Goal: Transaction & Acquisition: Register for event/course

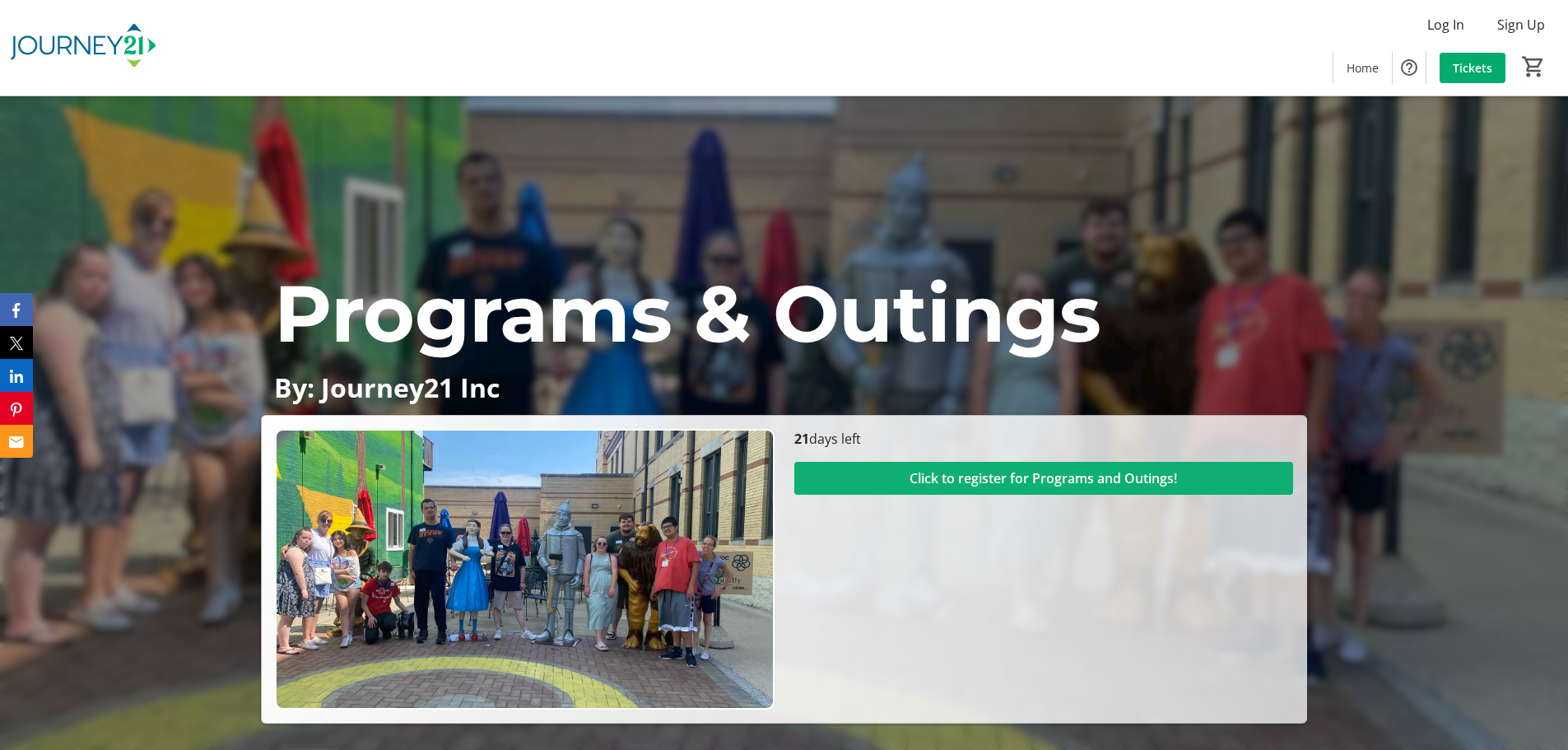
click at [964, 480] on span "Click to register for Programs and Outings!" at bounding box center [1042, 478] width 268 height 20
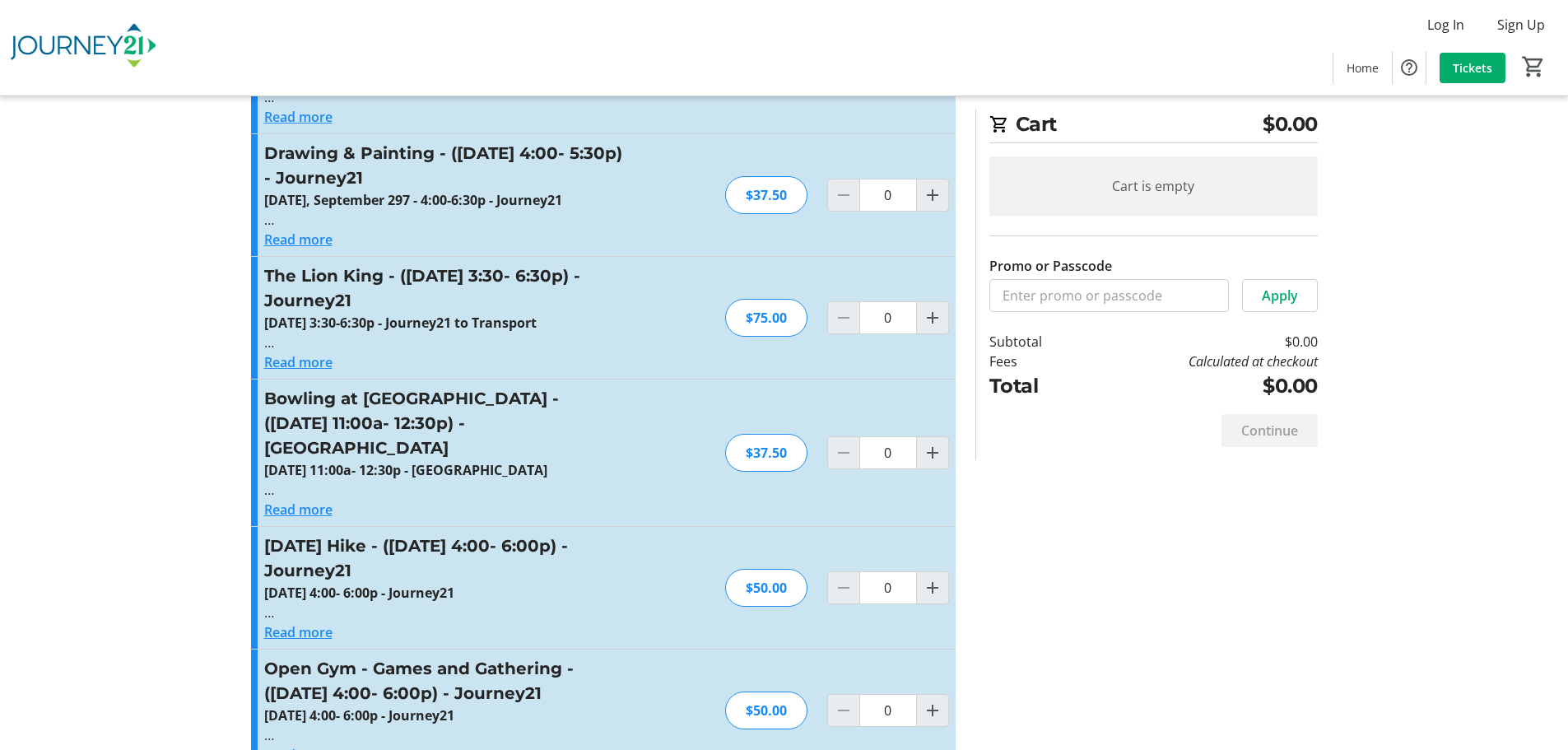
scroll to position [2223, 0]
click at [930, 307] on mat-icon "Increment by one" at bounding box center [933, 317] width 20 height 20
type input "1"
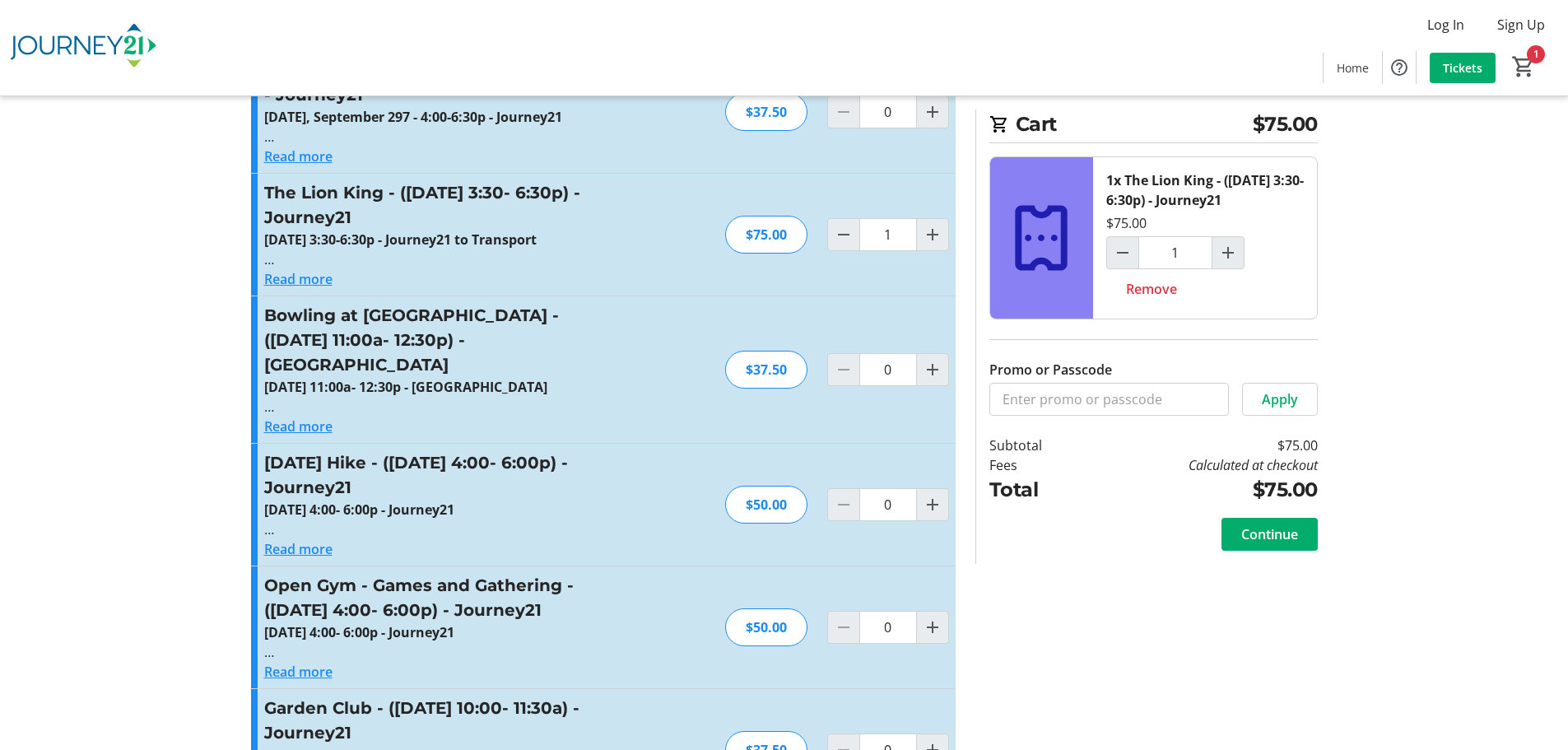
scroll to position [2388, 0]
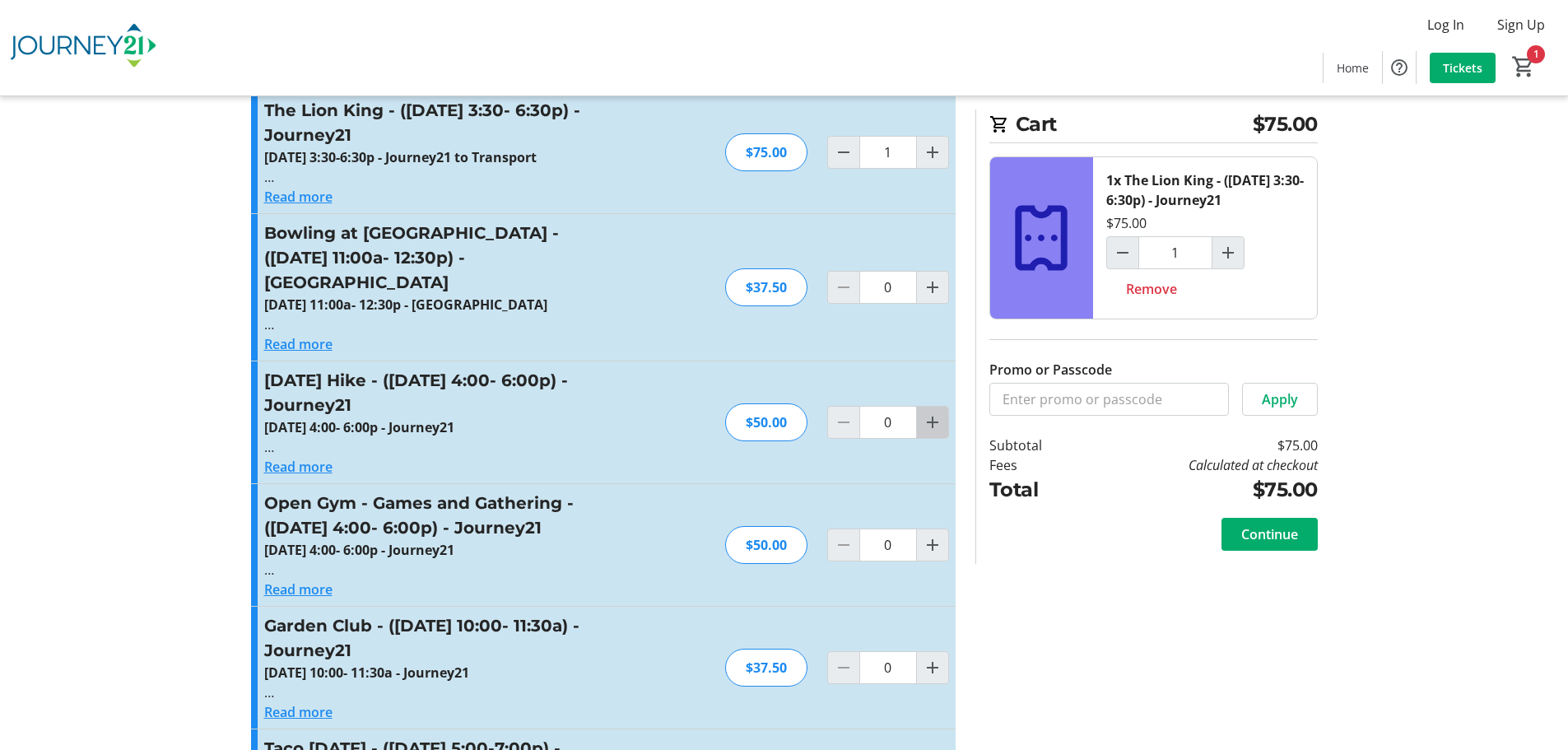
click at [933, 412] on mat-icon "Increment by one" at bounding box center [933, 422] width 20 height 20
type input "1"
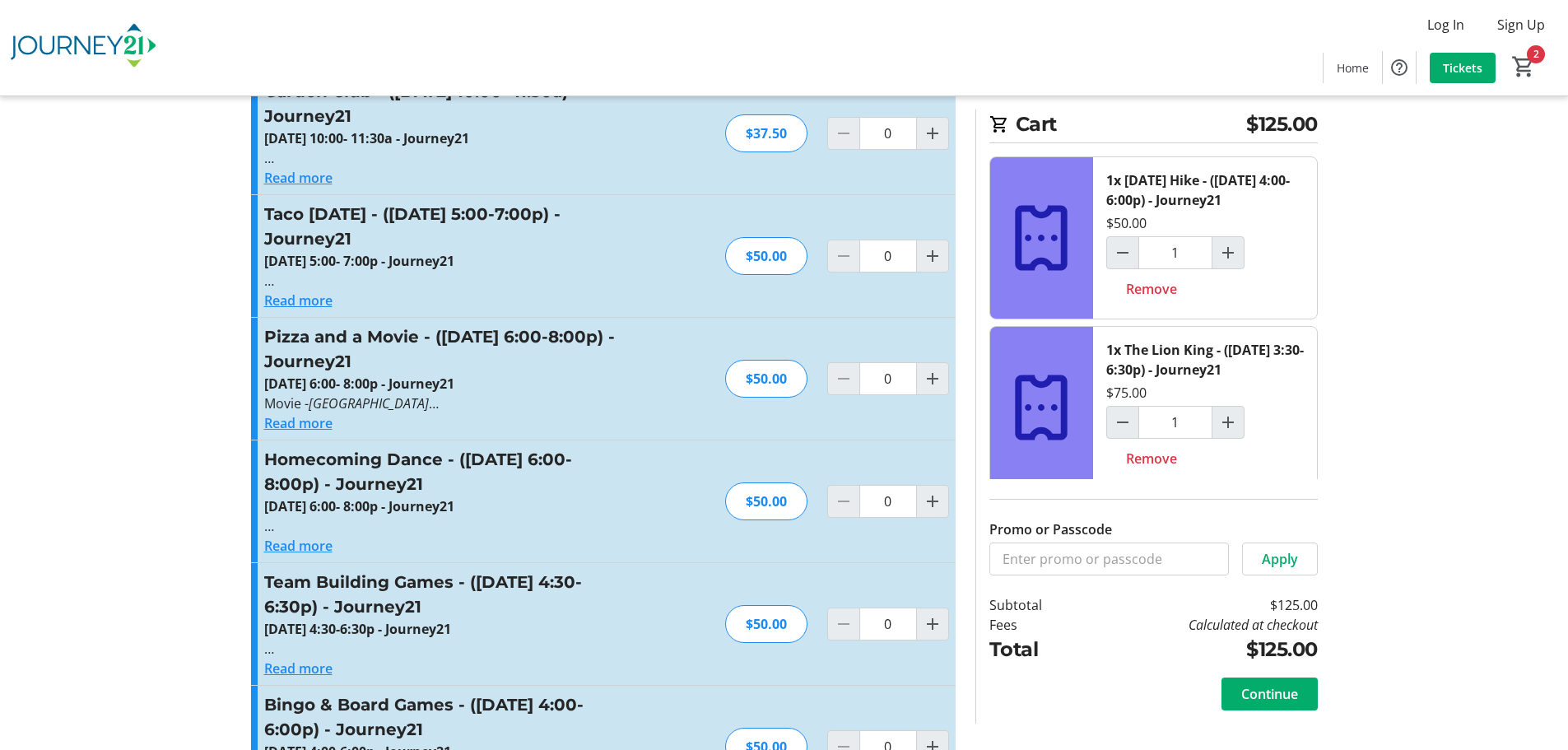
scroll to position [2882, 0]
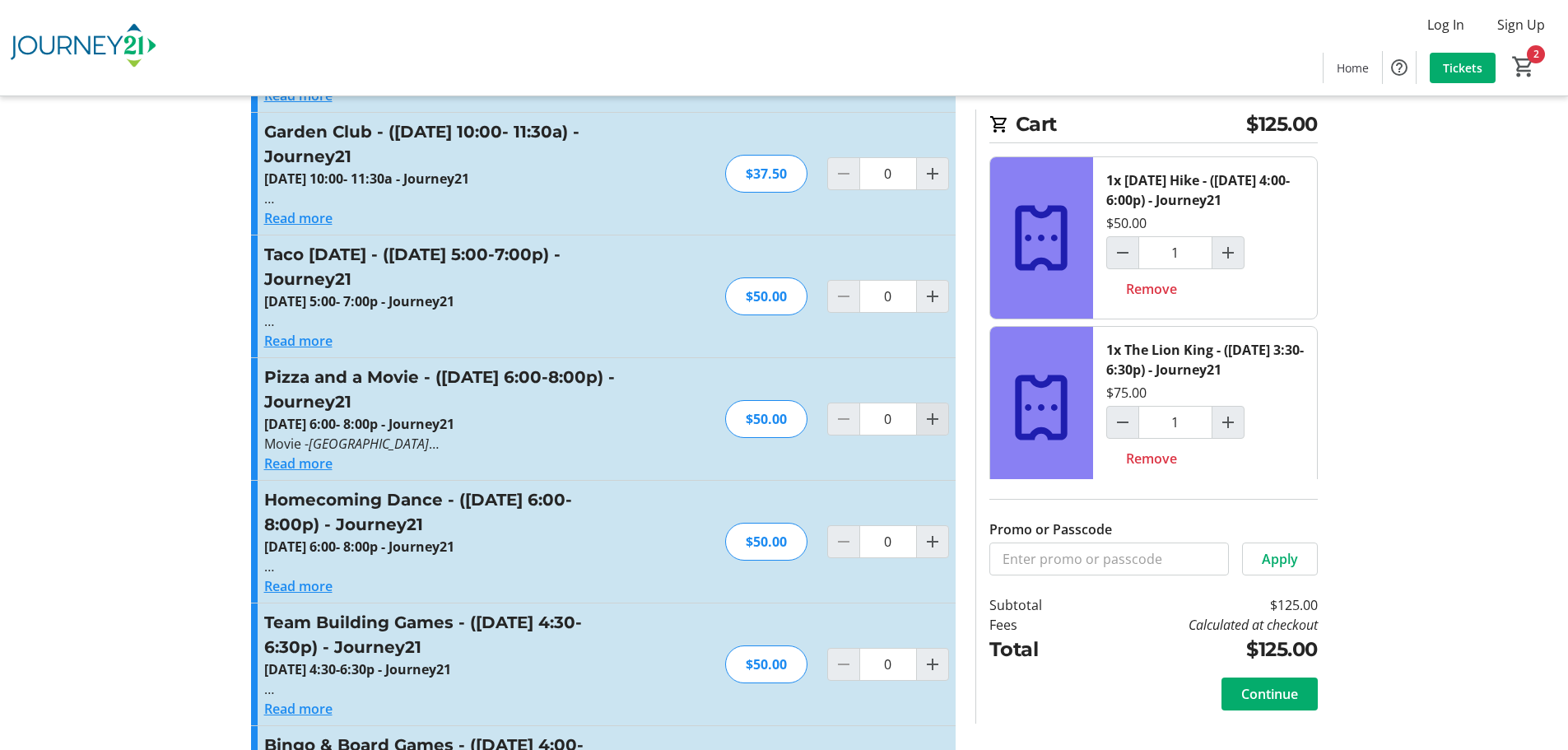
click at [936, 409] on mat-icon "Increment by one" at bounding box center [933, 419] width 20 height 20
type input "1"
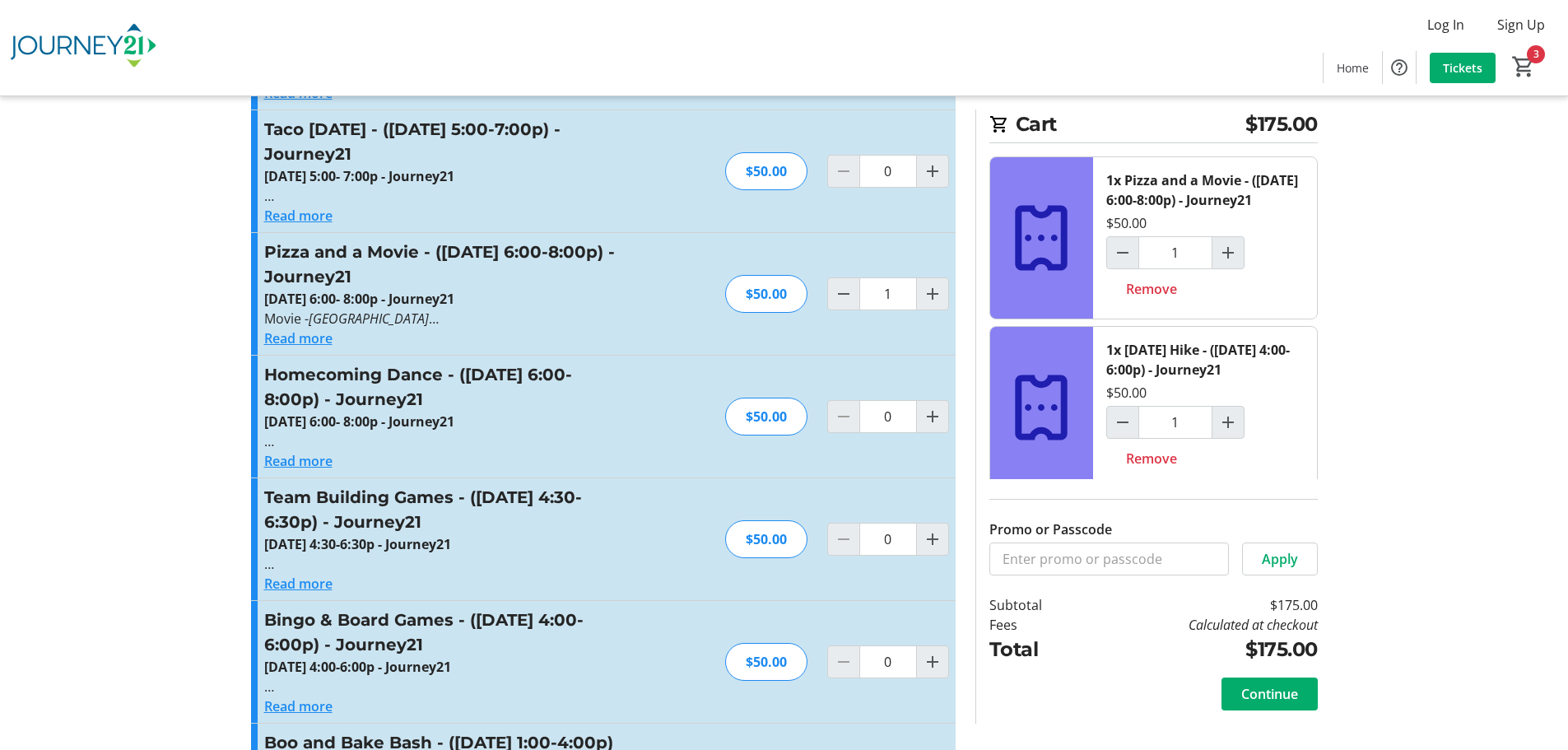
scroll to position [3047, 0]
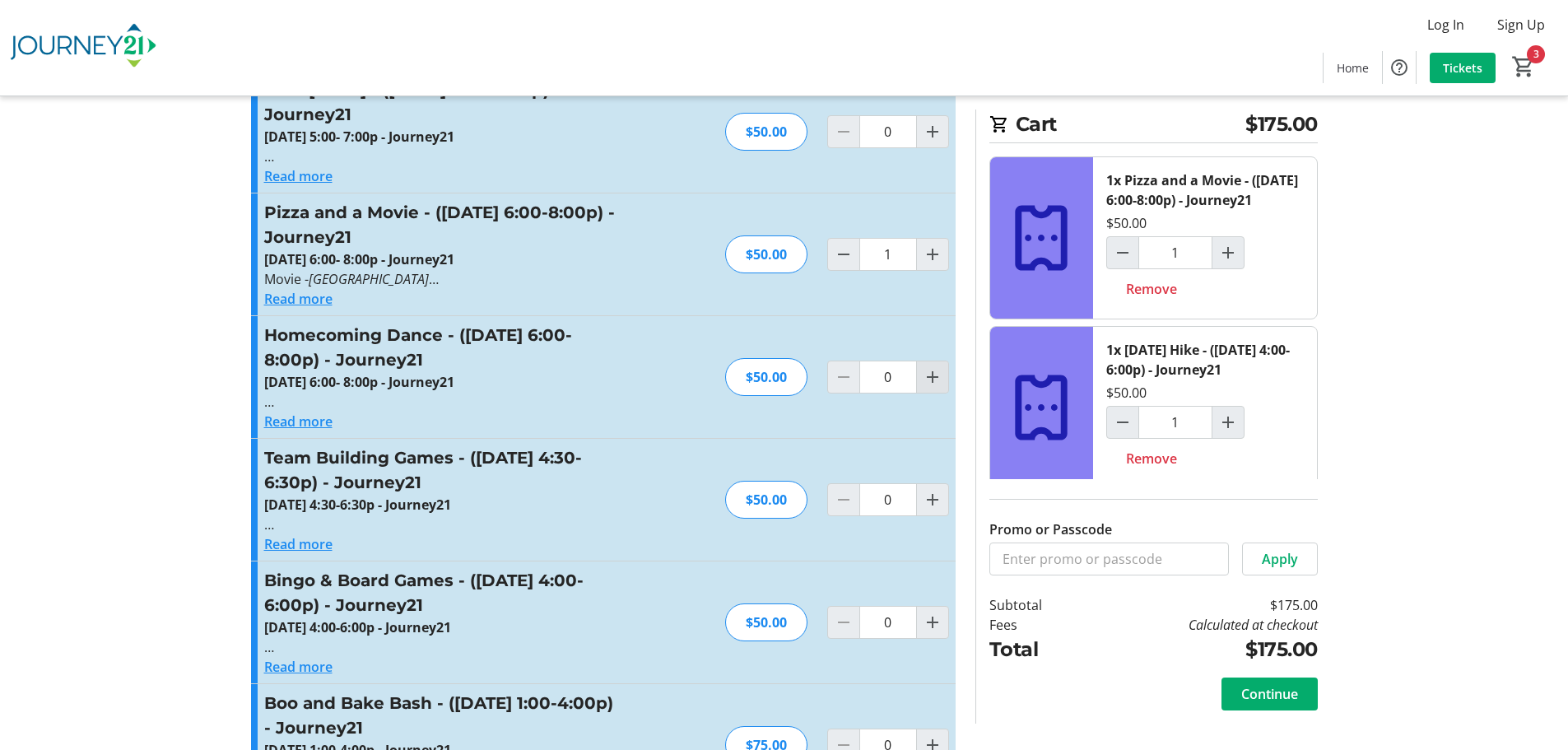
click at [929, 367] on mat-icon "Increment by one" at bounding box center [933, 377] width 20 height 20
type input "1"
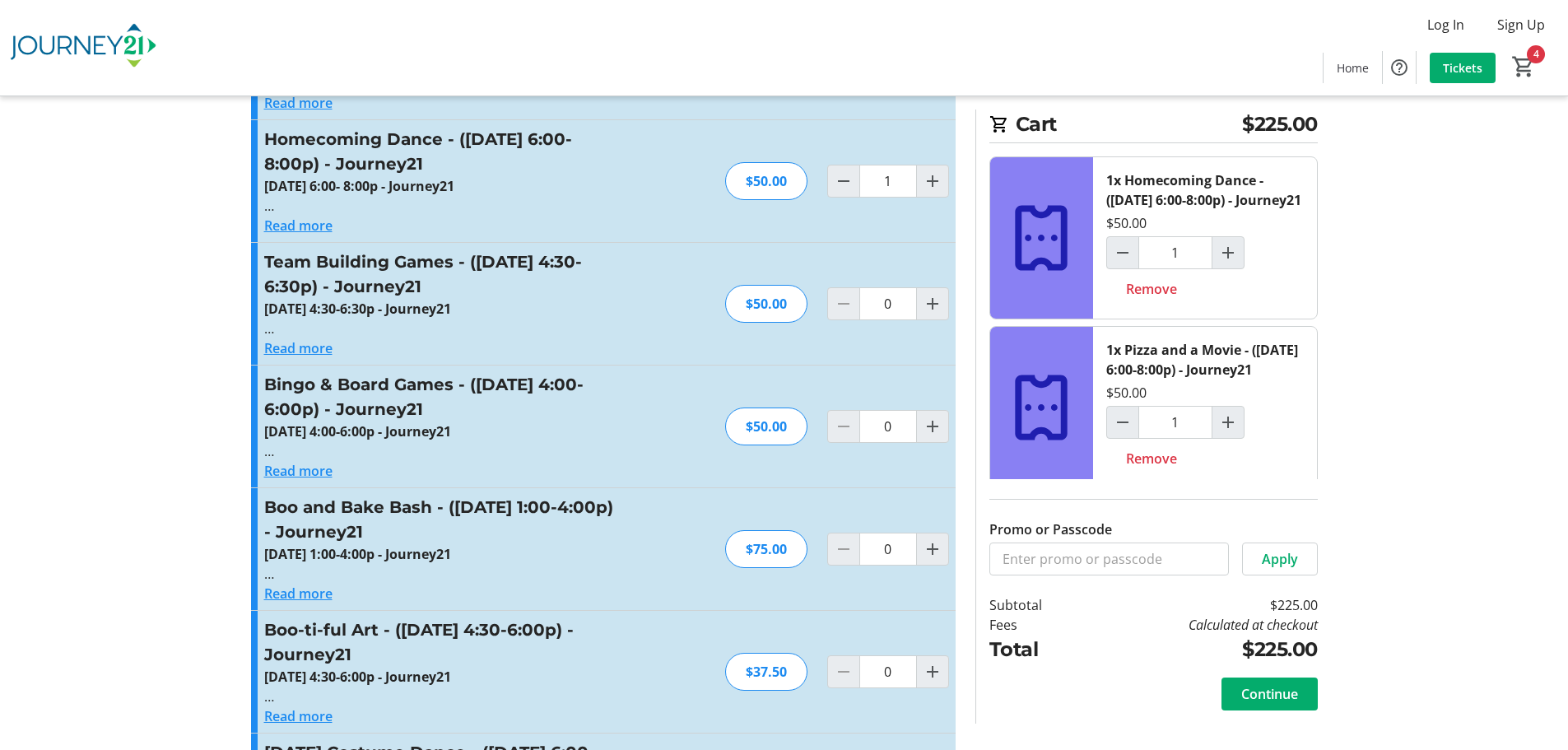
scroll to position [3212, 0]
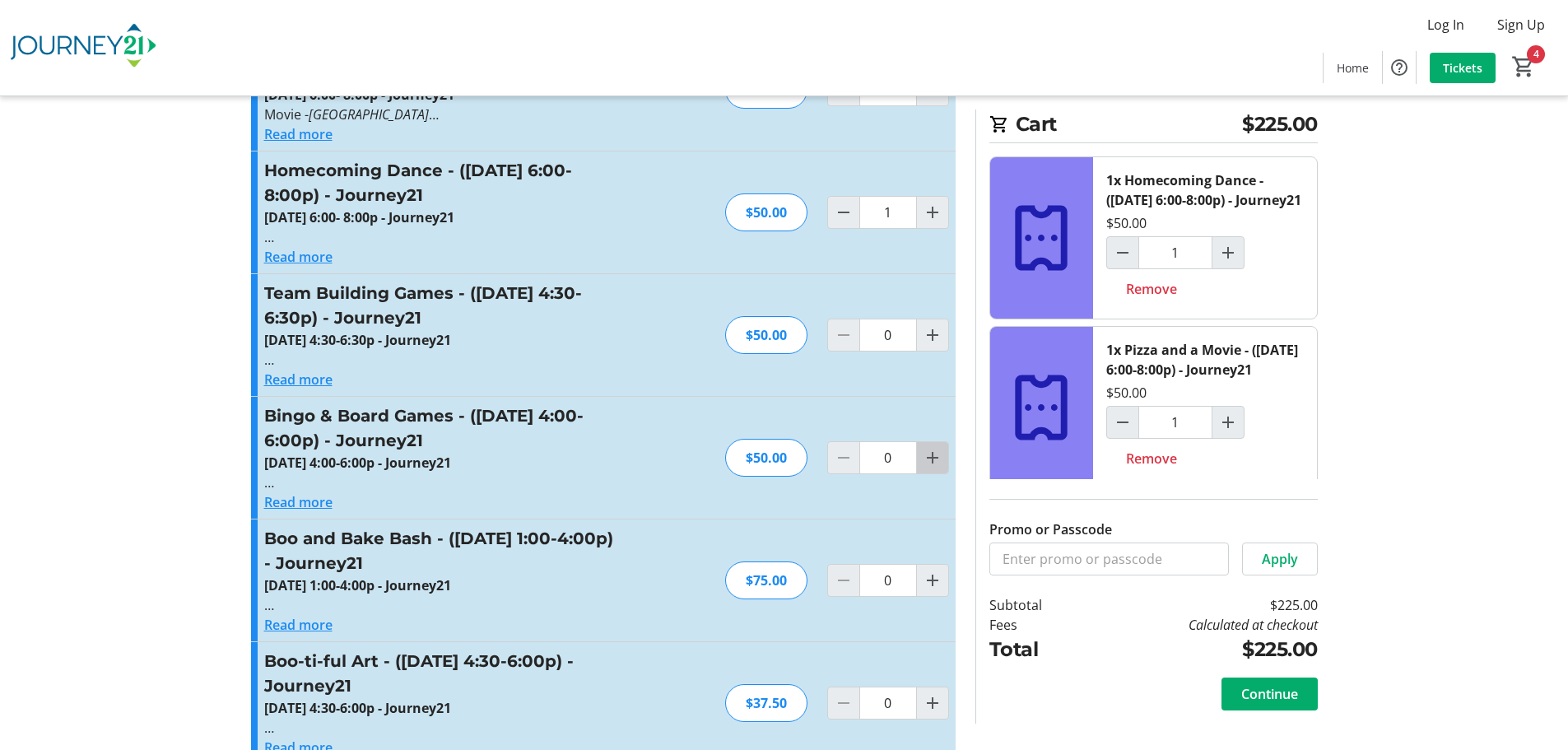
click at [932, 448] on mat-icon "Increment by one" at bounding box center [933, 458] width 20 height 20
type input "1"
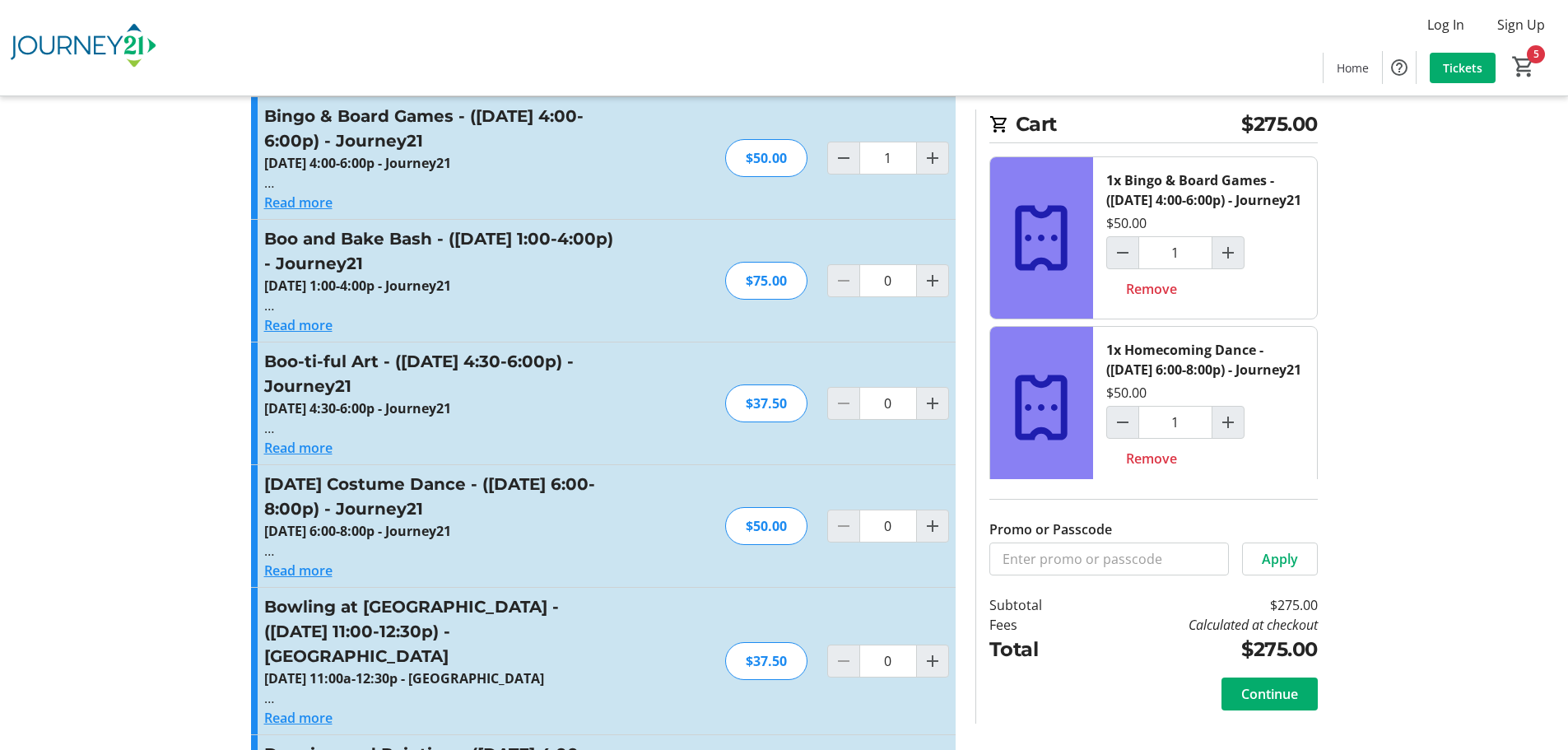
scroll to position [3541, 0]
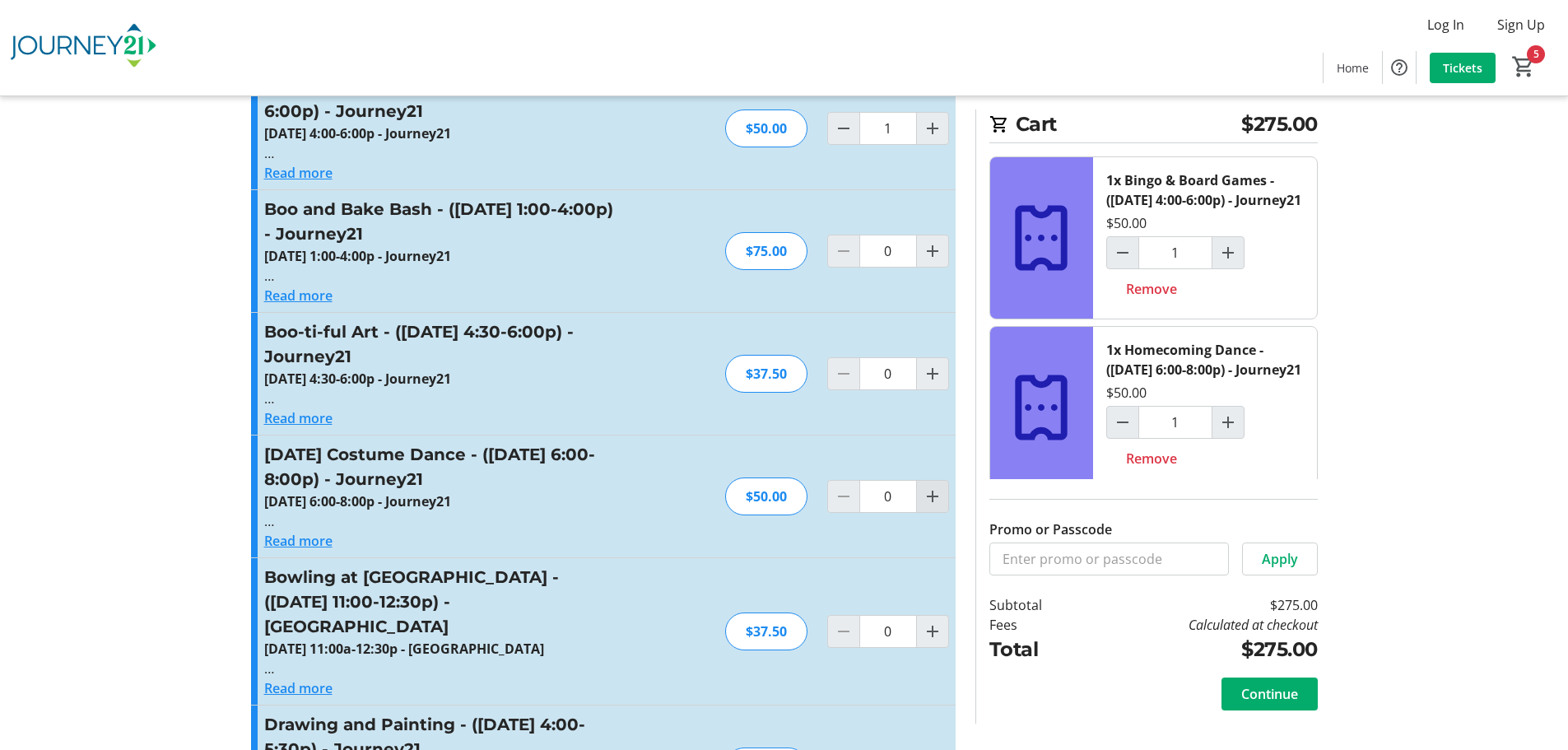
click at [933, 487] on mat-icon "Increment by one" at bounding box center [933, 496] width 20 height 20
type input "1"
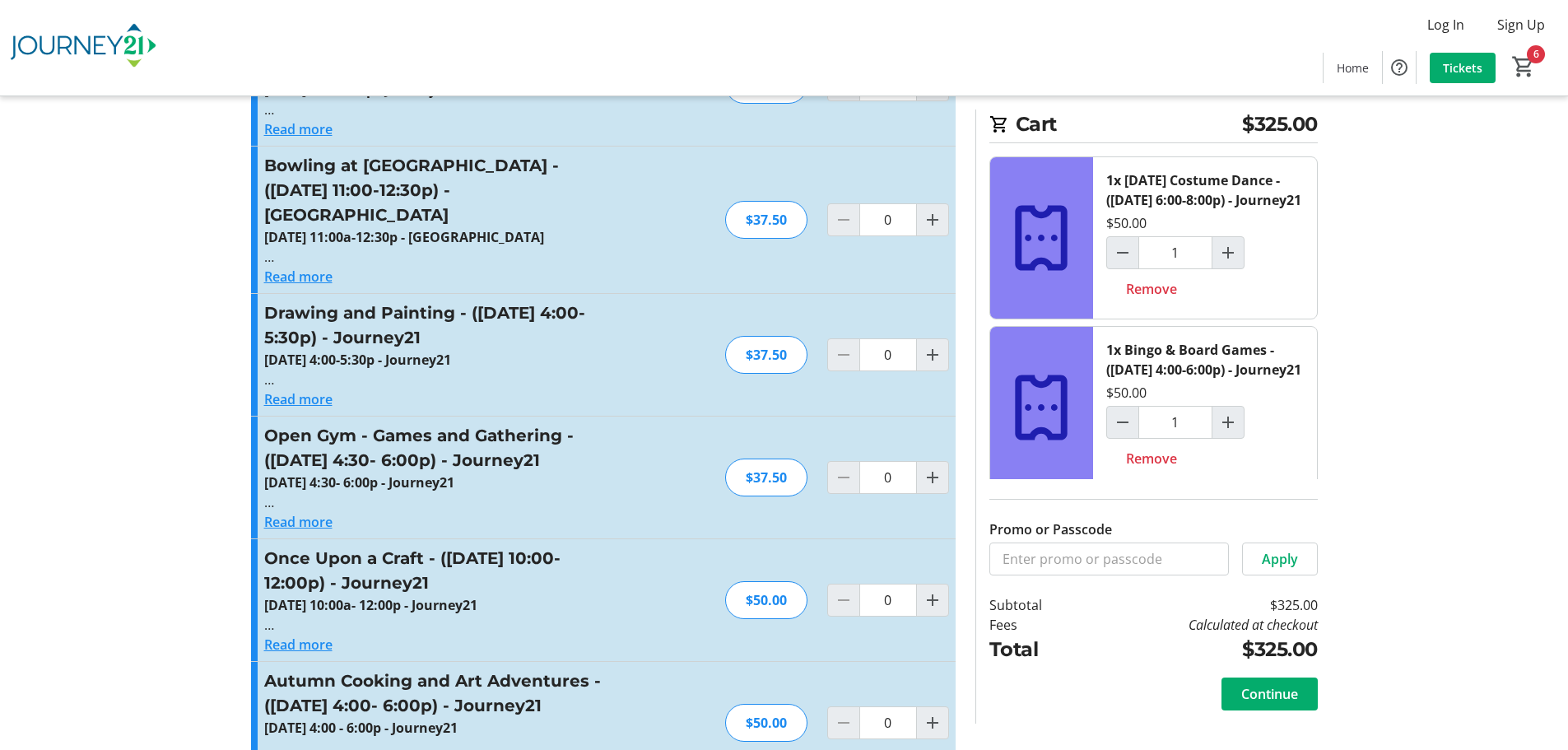
scroll to position [3870, 0]
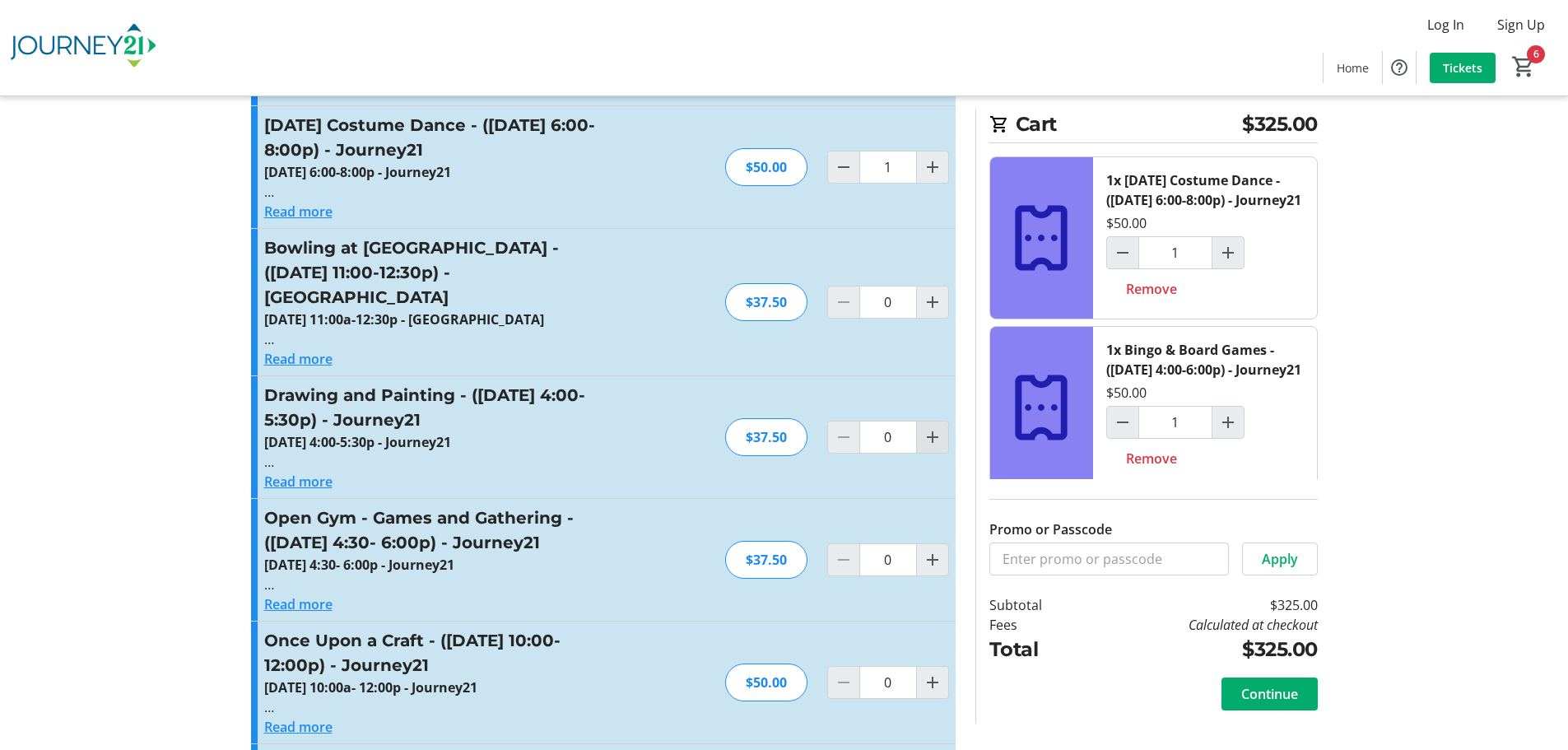
click at [932, 427] on mat-icon "Increment by one" at bounding box center [933, 437] width 20 height 20
type input "1"
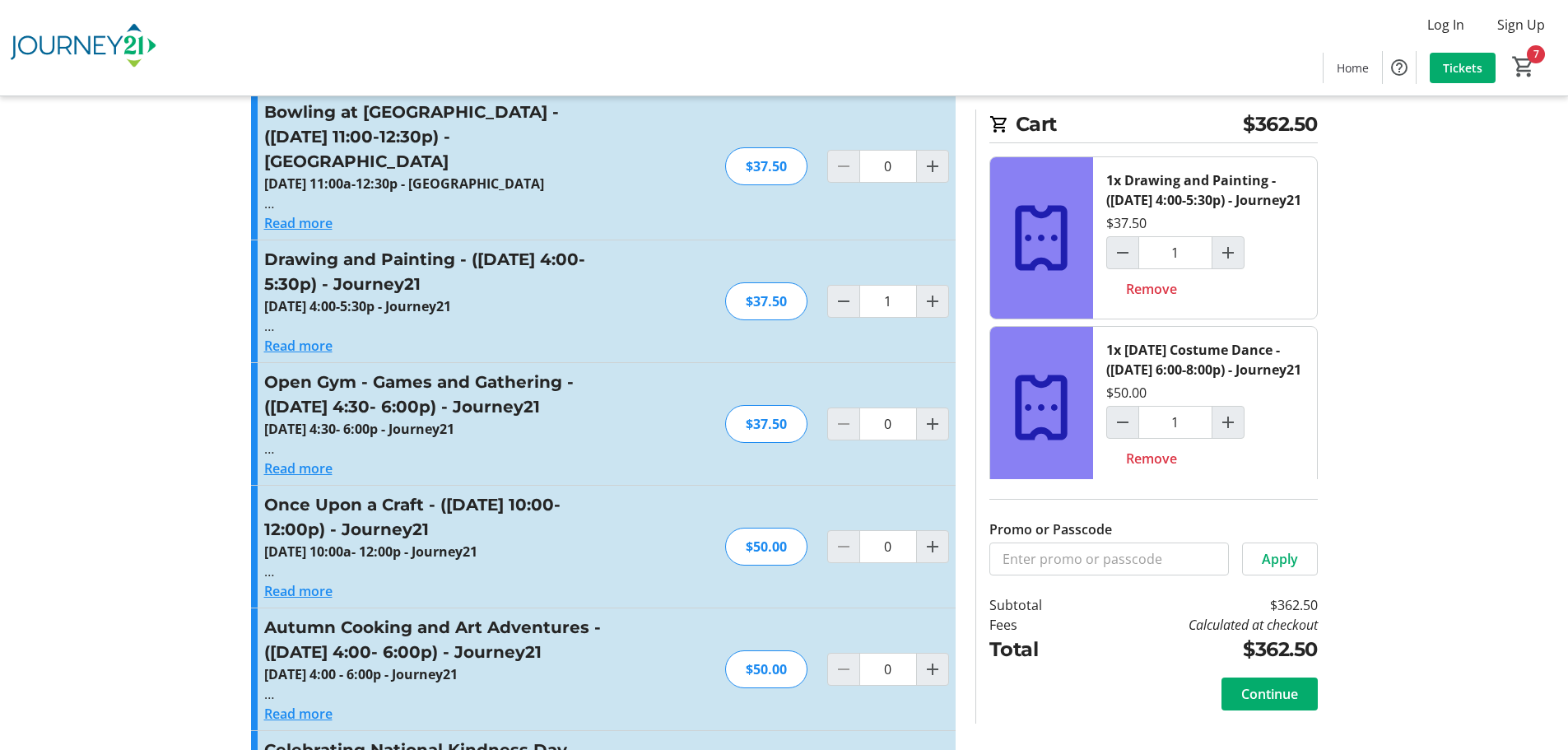
scroll to position [4035, 0]
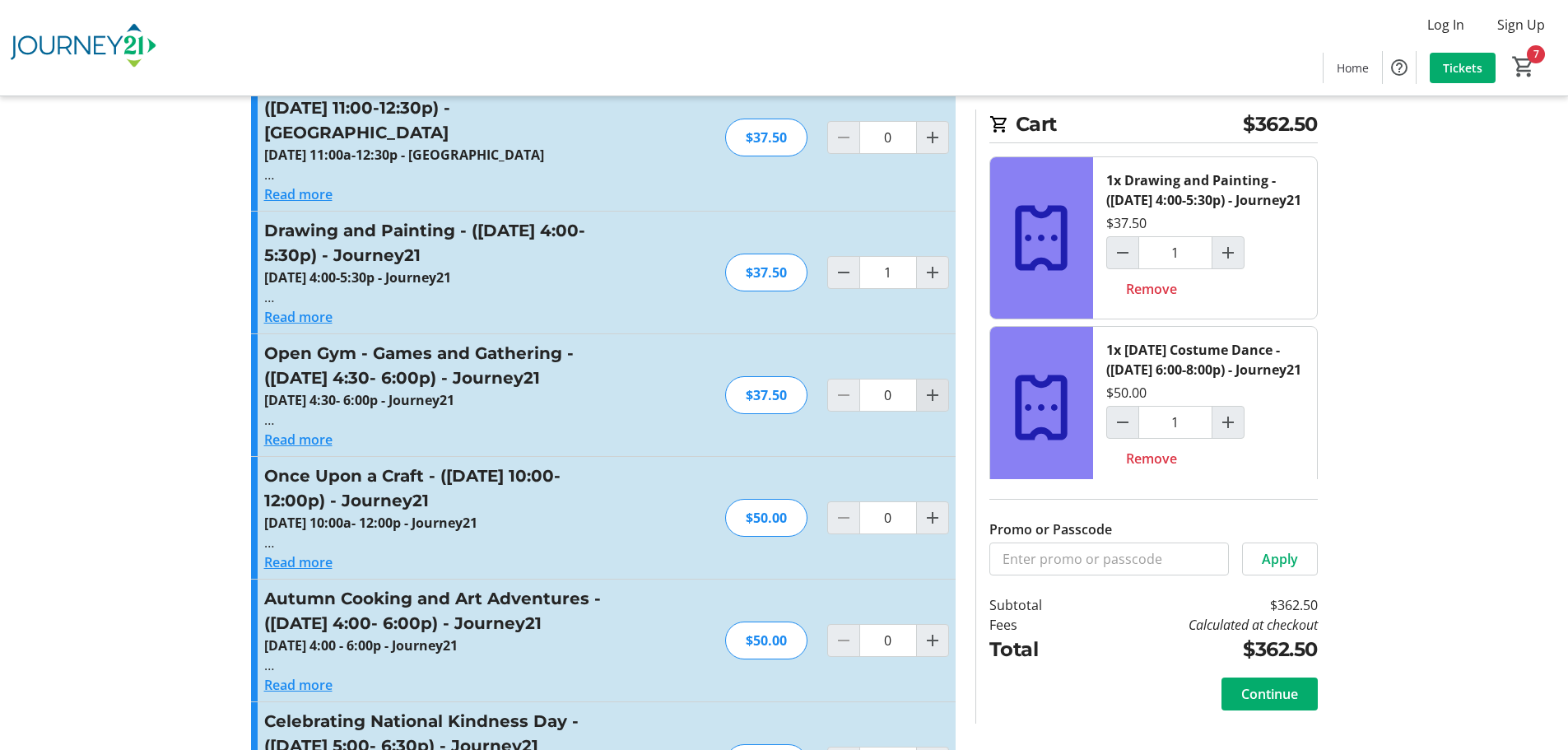
click at [932, 385] on mat-icon "Increment by one" at bounding box center [933, 395] width 20 height 20
type input "1"
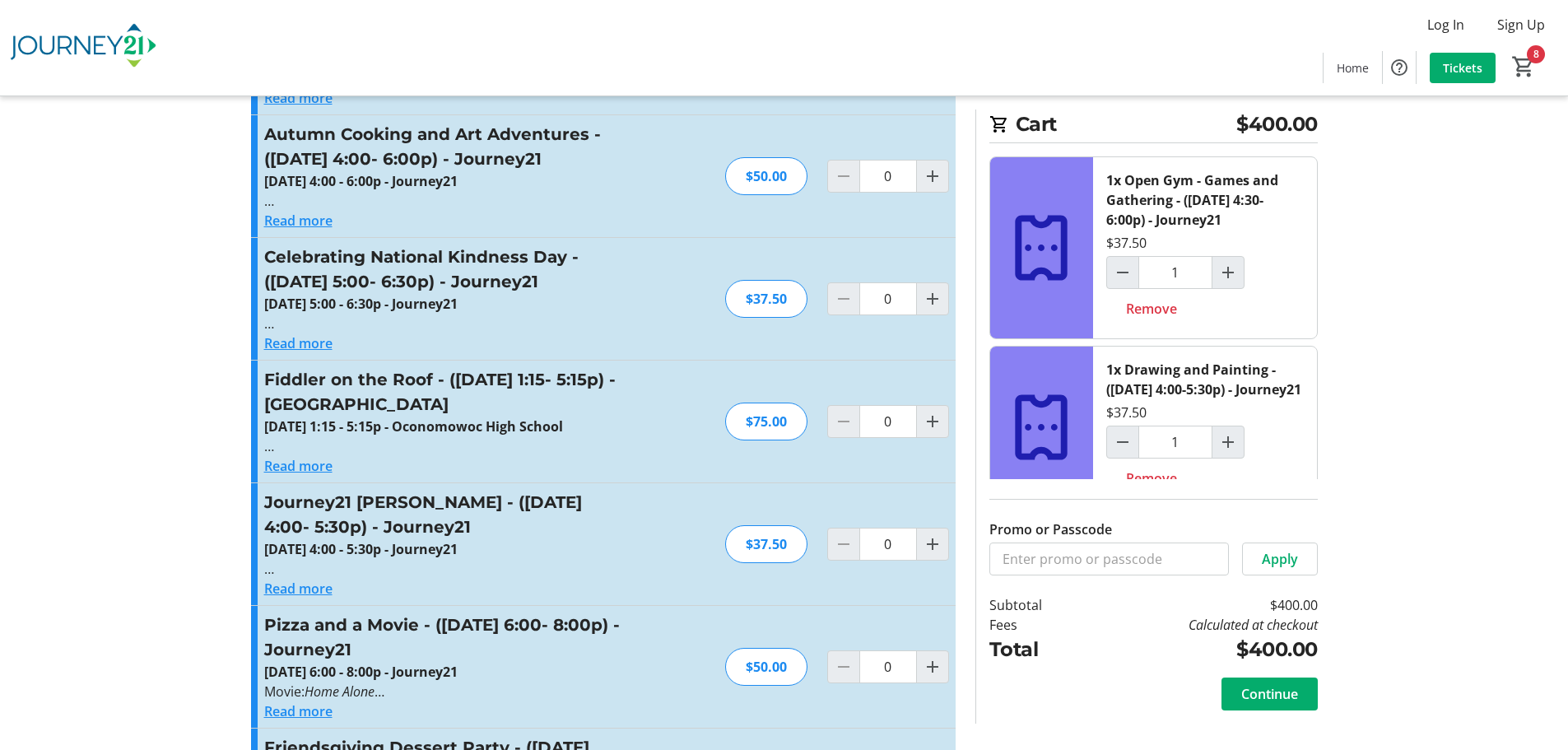
scroll to position [4529, 0]
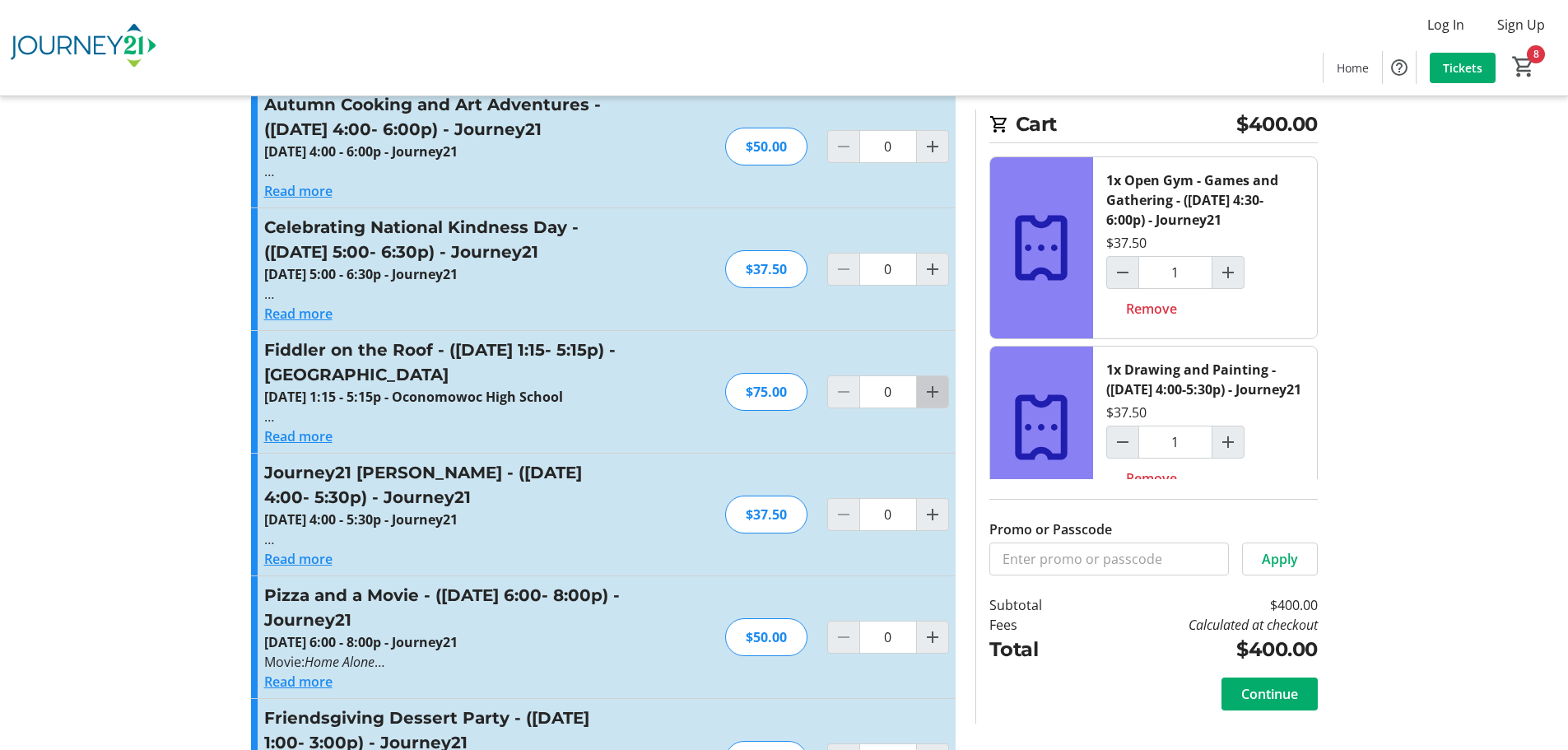
click at [931, 382] on mat-icon "Increment by one" at bounding box center [933, 392] width 20 height 20
type input "1"
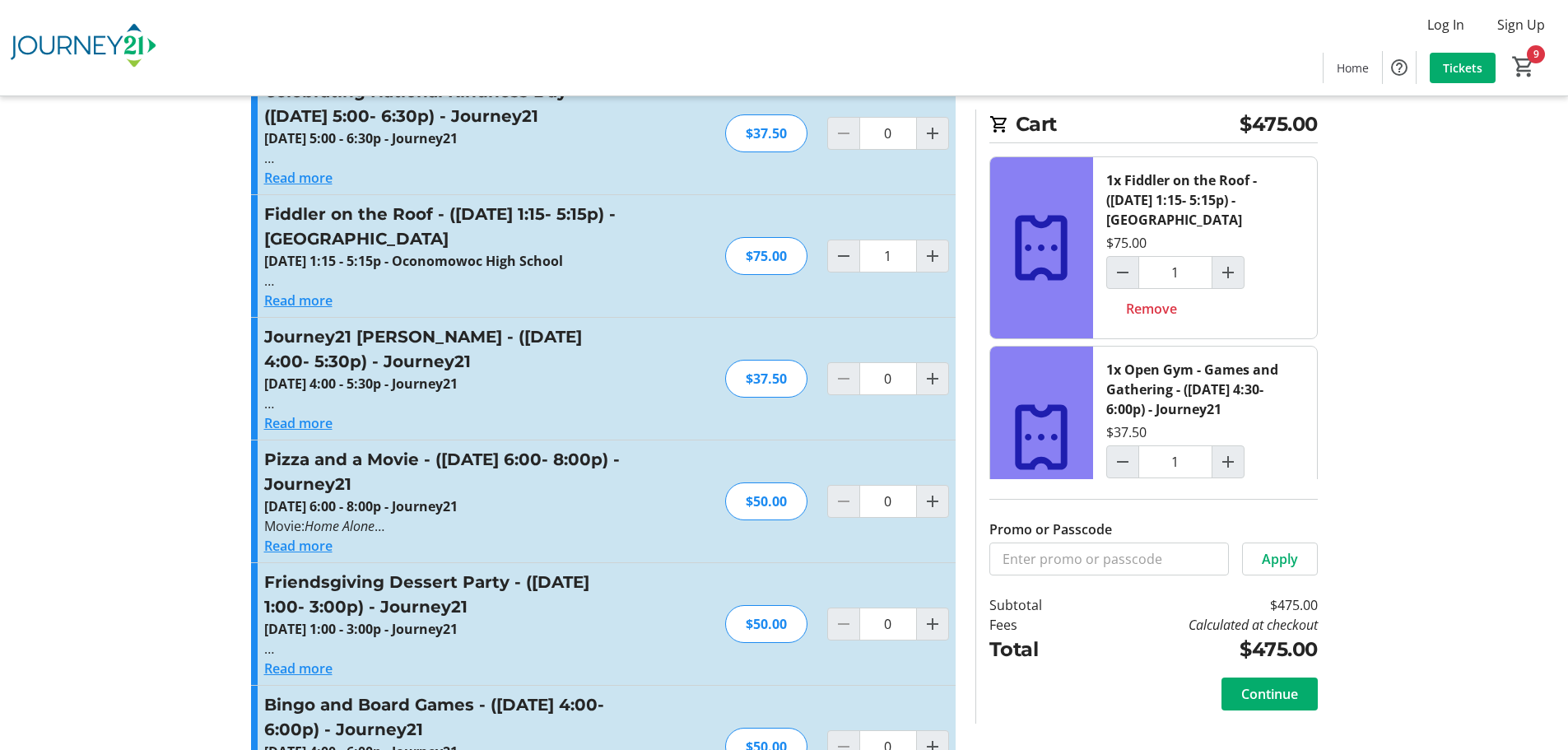
scroll to position [4694, 0]
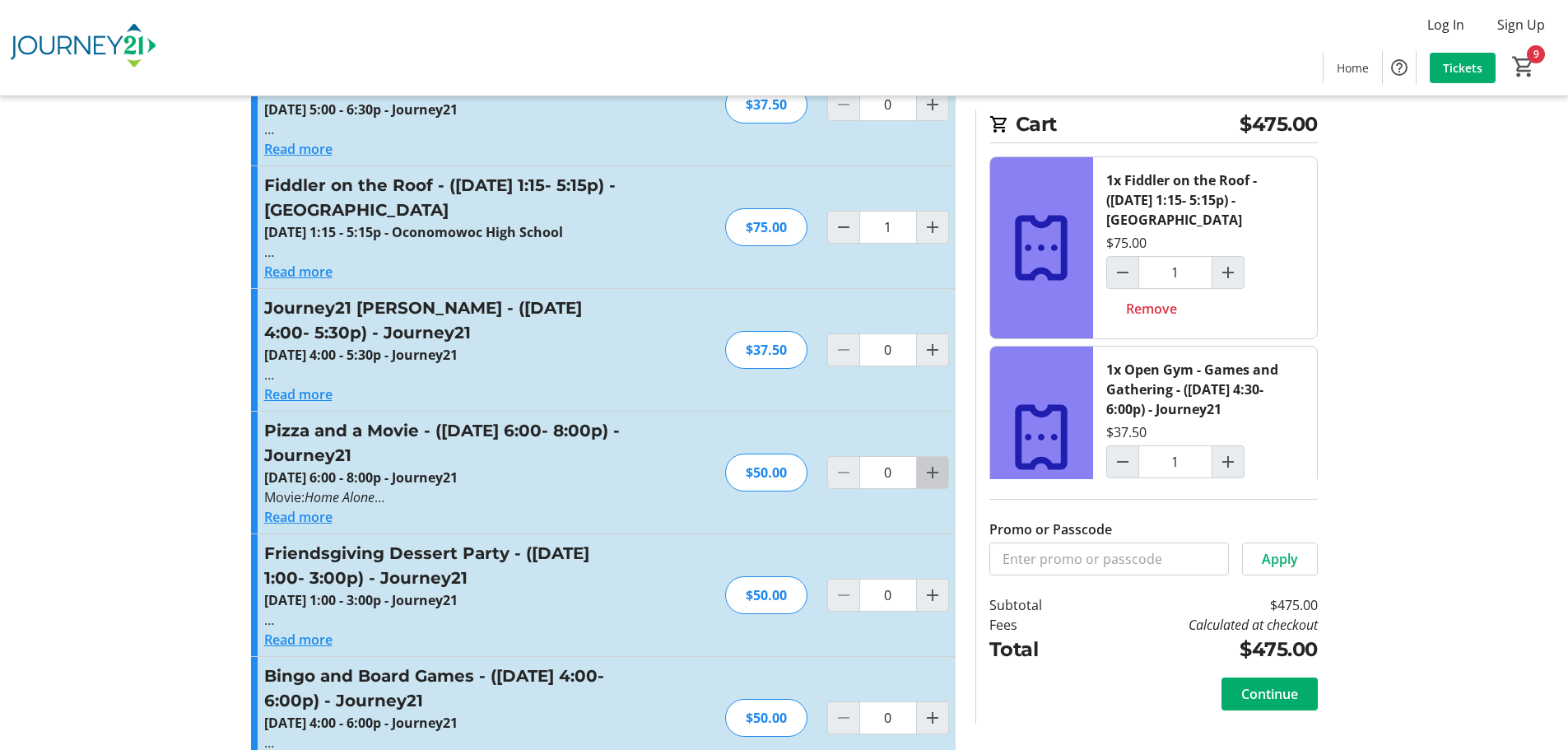
click at [934, 463] on mat-icon "Increment by one" at bounding box center [933, 473] width 20 height 20
type input "1"
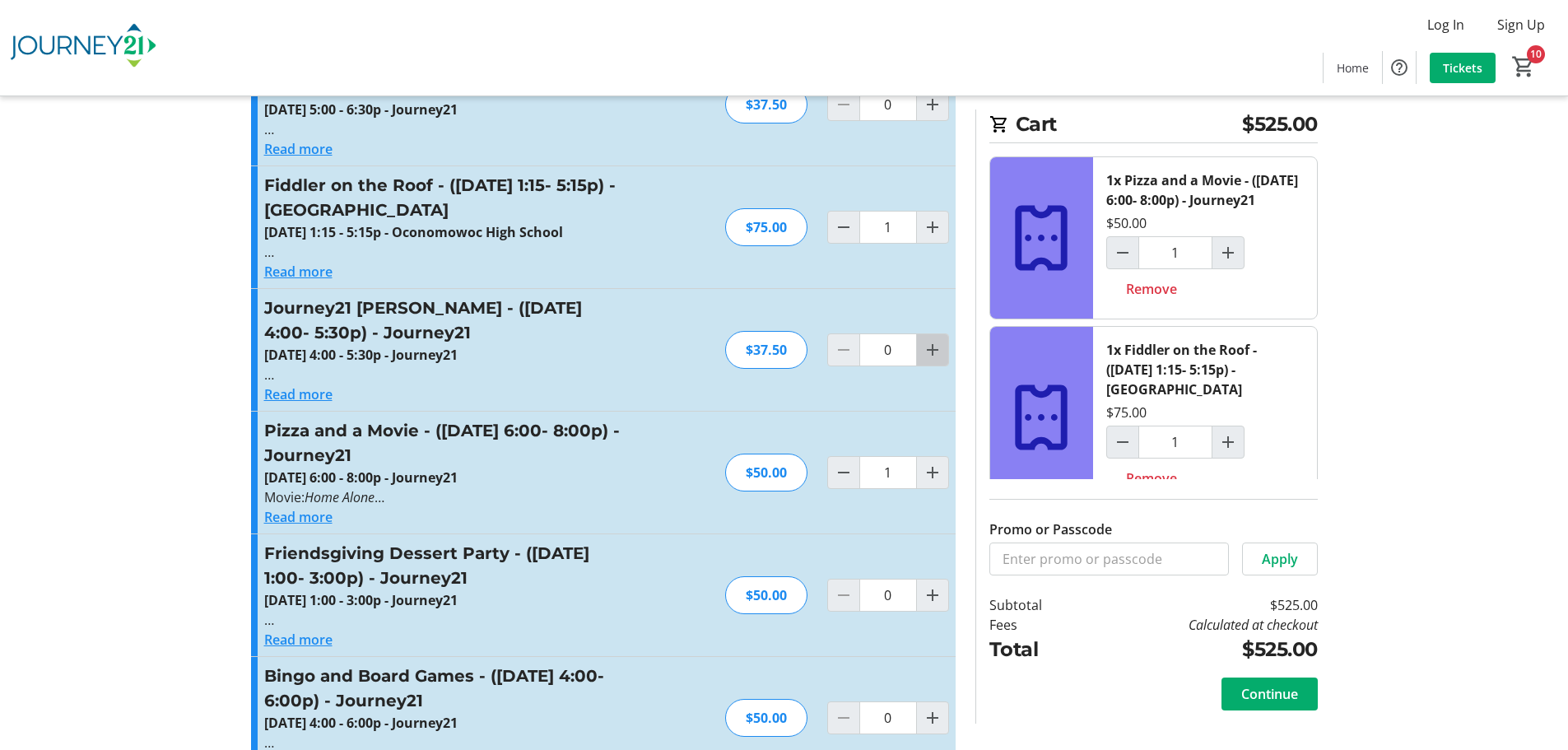
click at [933, 340] on mat-icon "Increment by one" at bounding box center [933, 350] width 20 height 20
type input "1"
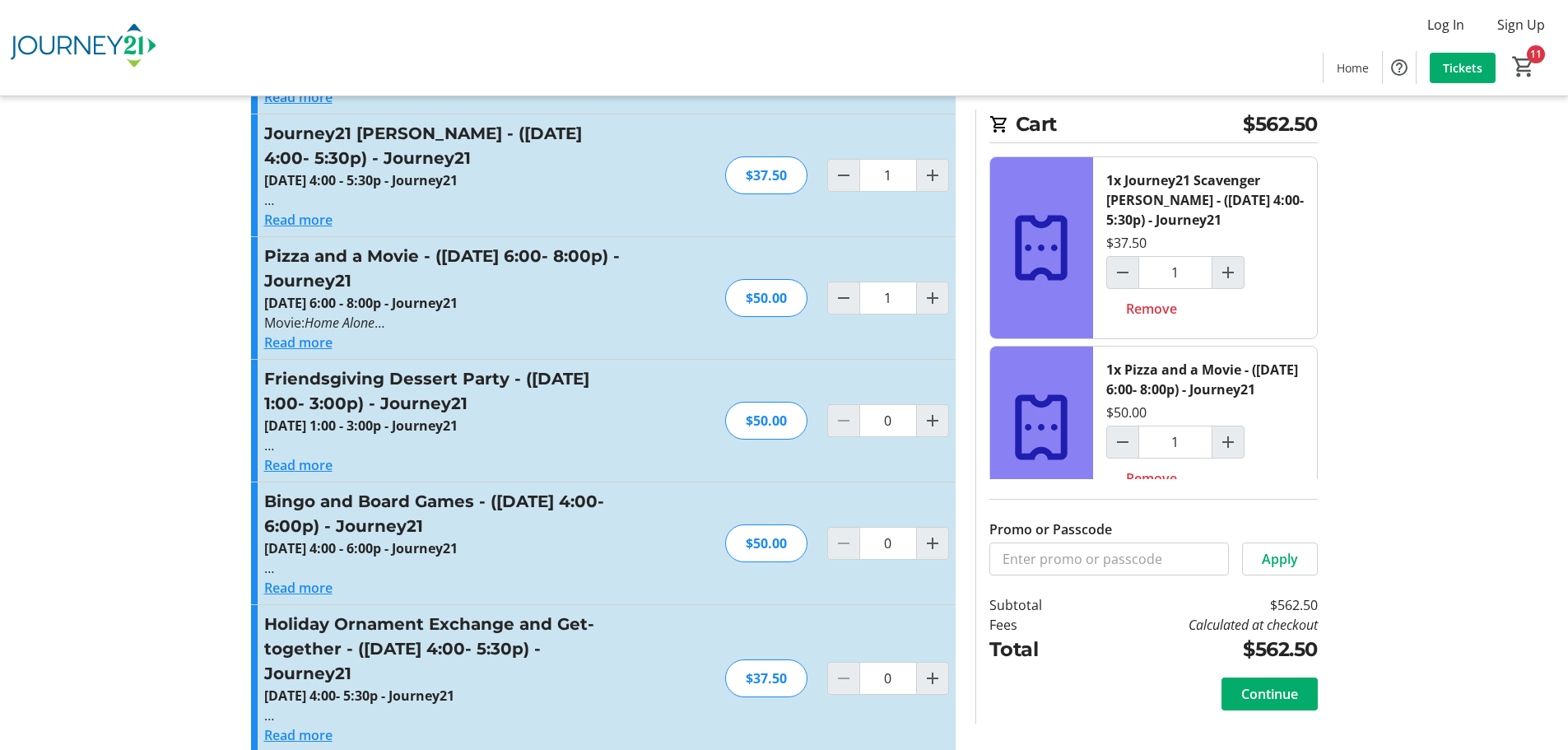
scroll to position [4858, 0]
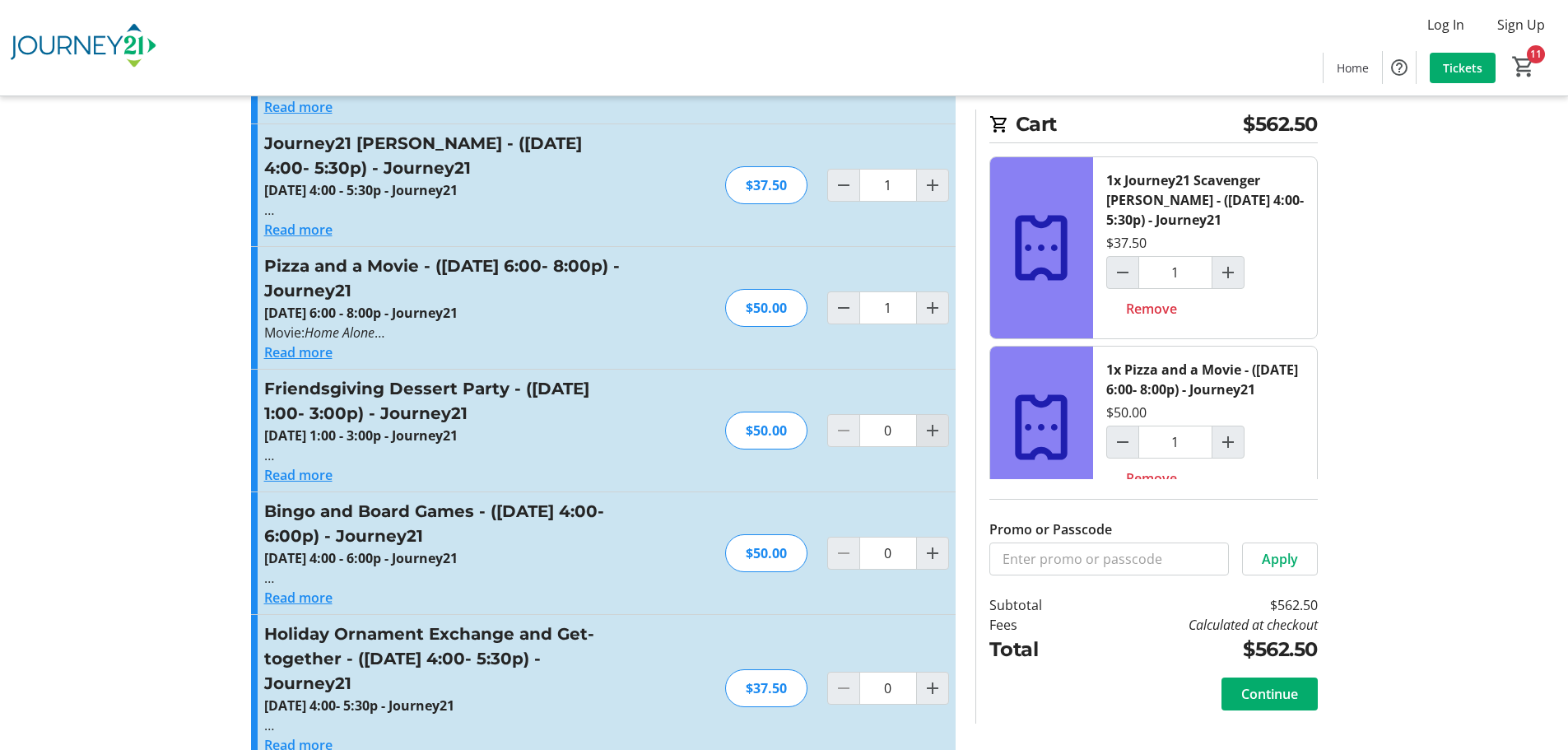
click at [932, 421] on mat-icon "Increment by one" at bounding box center [933, 431] width 20 height 20
type input "1"
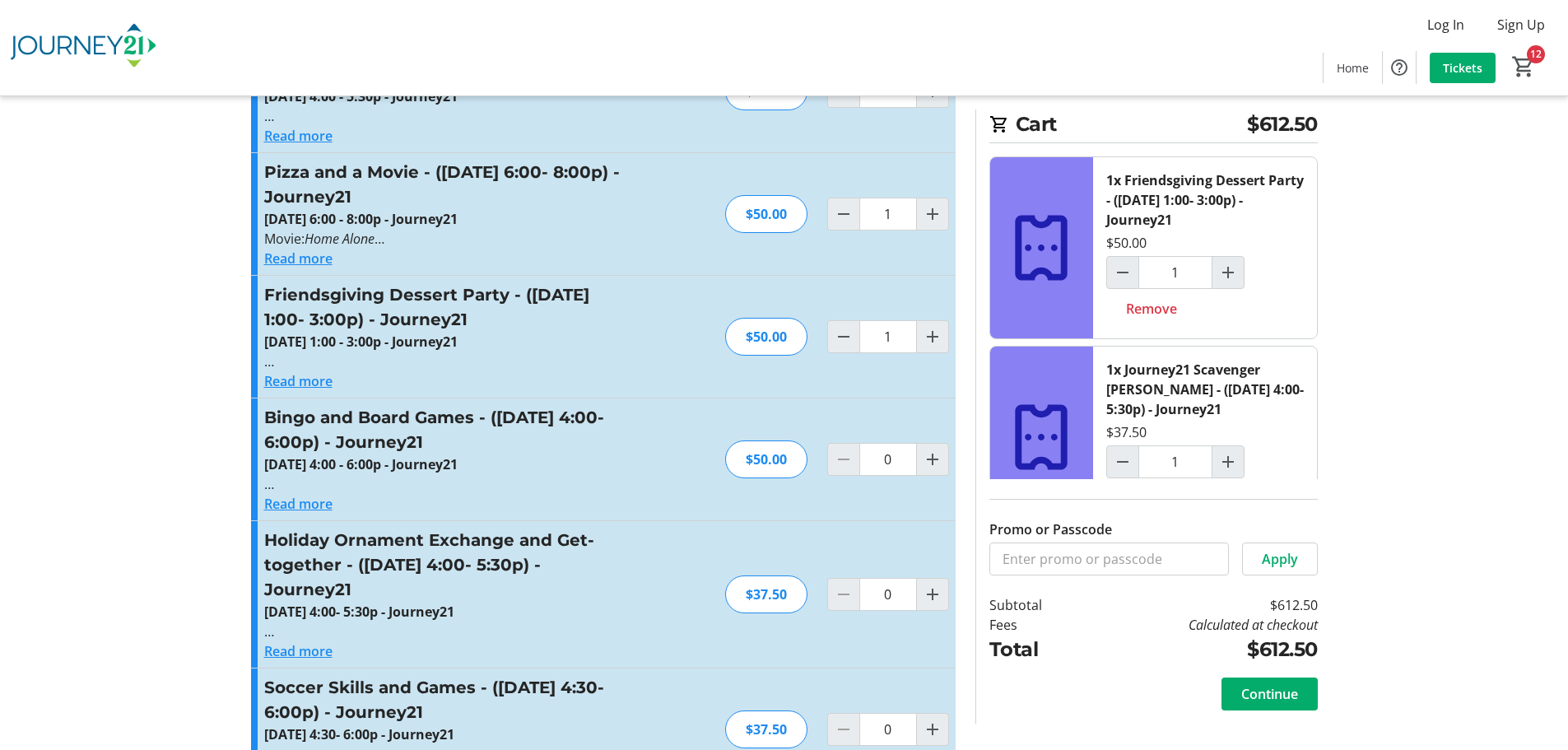
scroll to position [4941, 0]
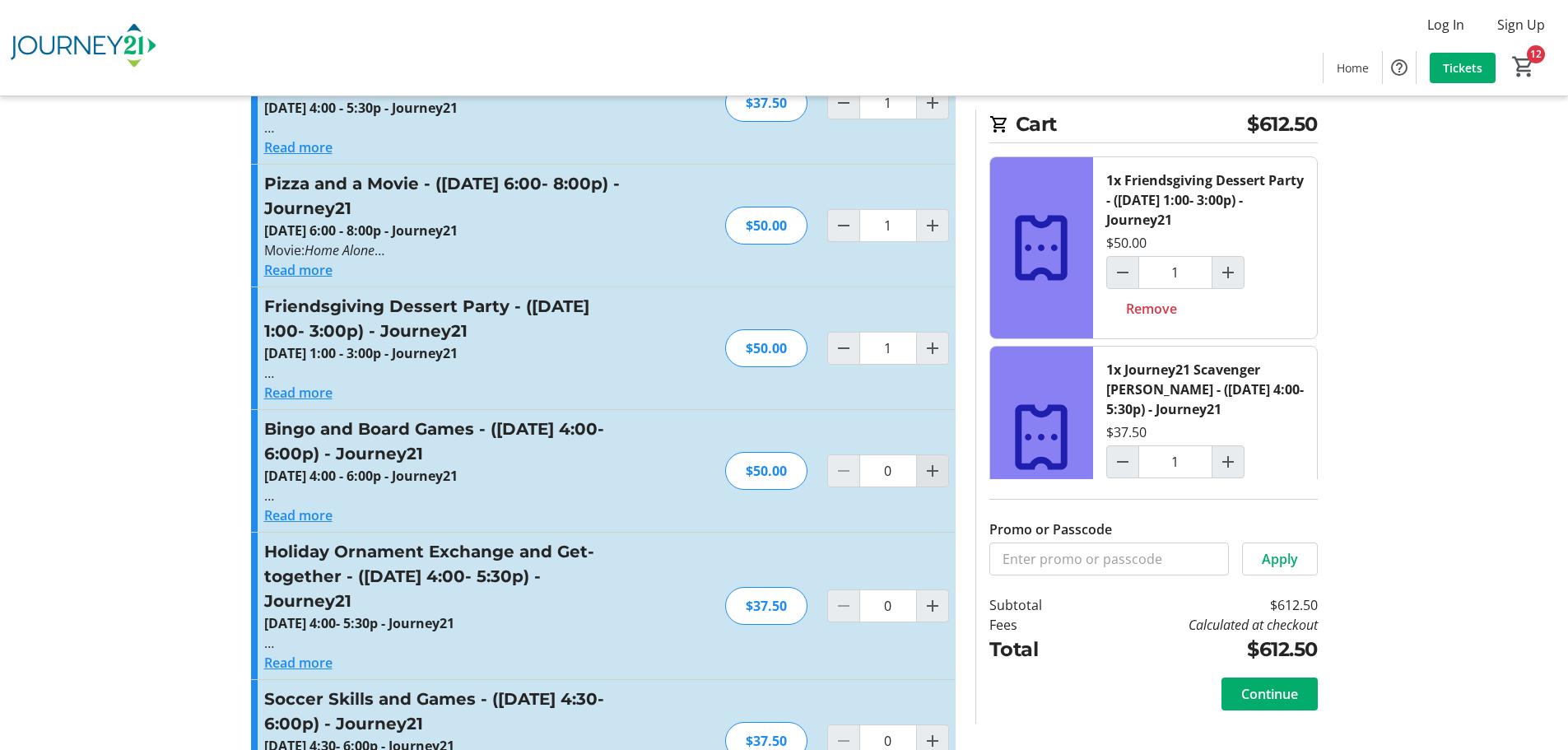
click at [933, 461] on mat-icon "Increment by one" at bounding box center [933, 471] width 20 height 20
type input "1"
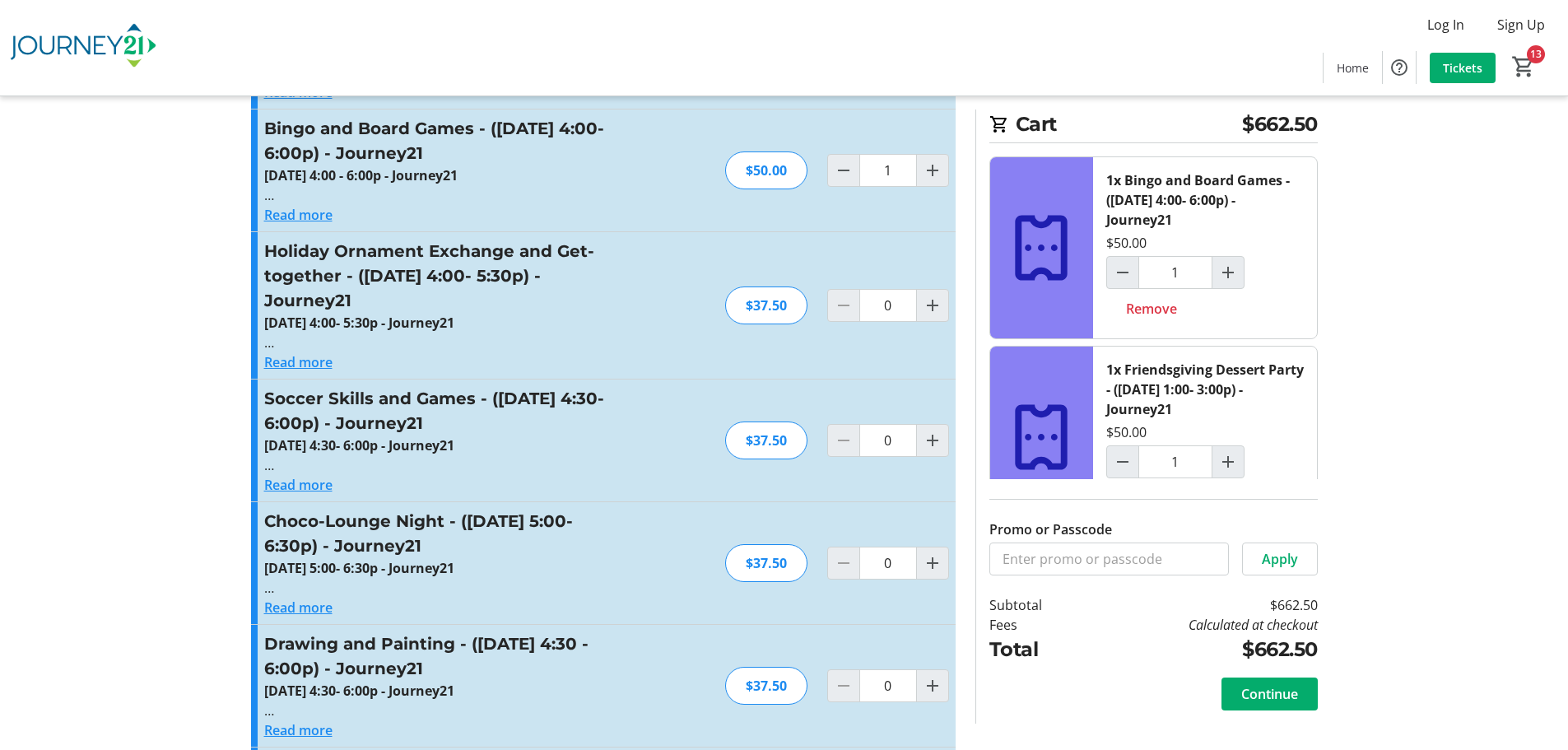
scroll to position [5270, 0]
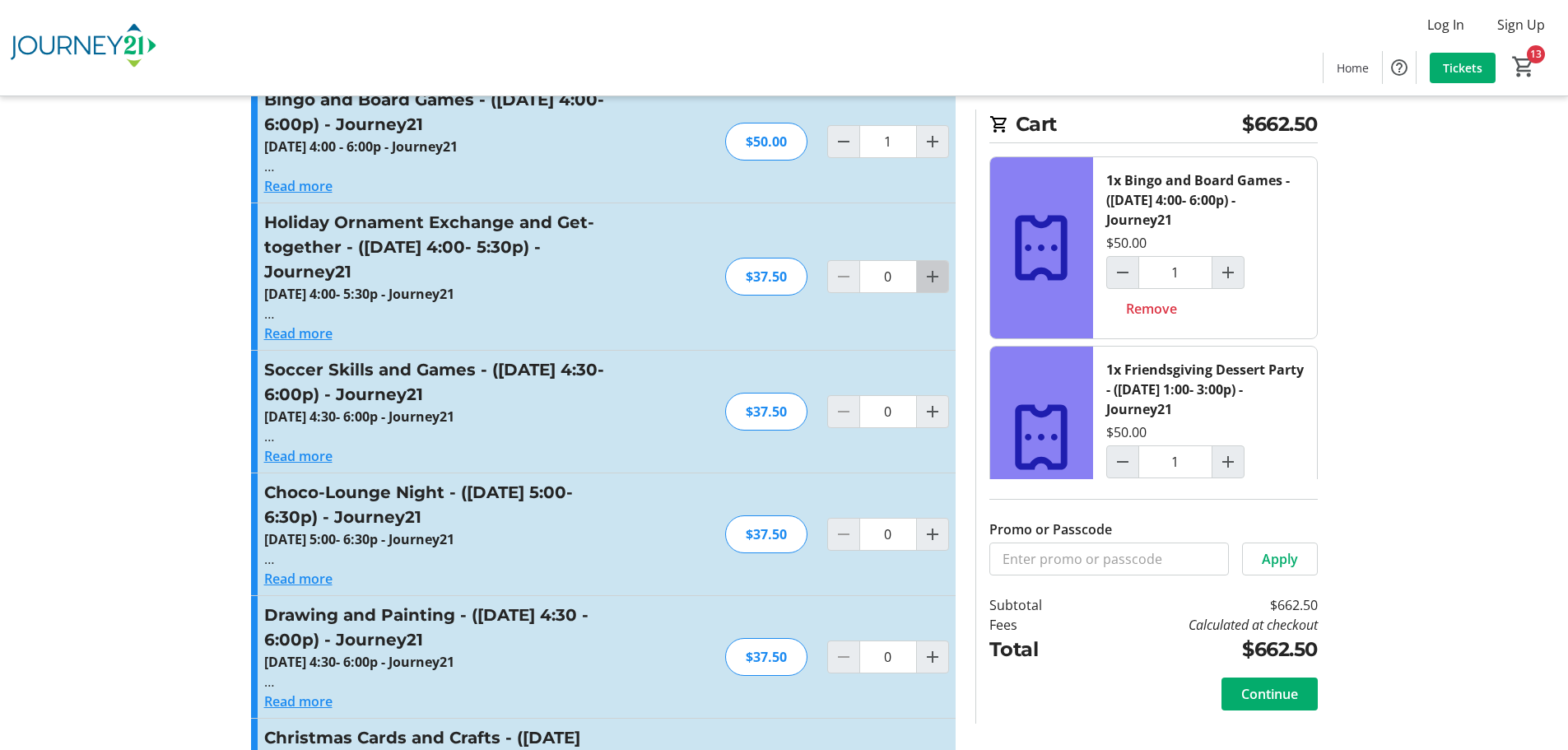
click at [927, 267] on mat-icon "Increment by one" at bounding box center [933, 276] width 20 height 20
type input "1"
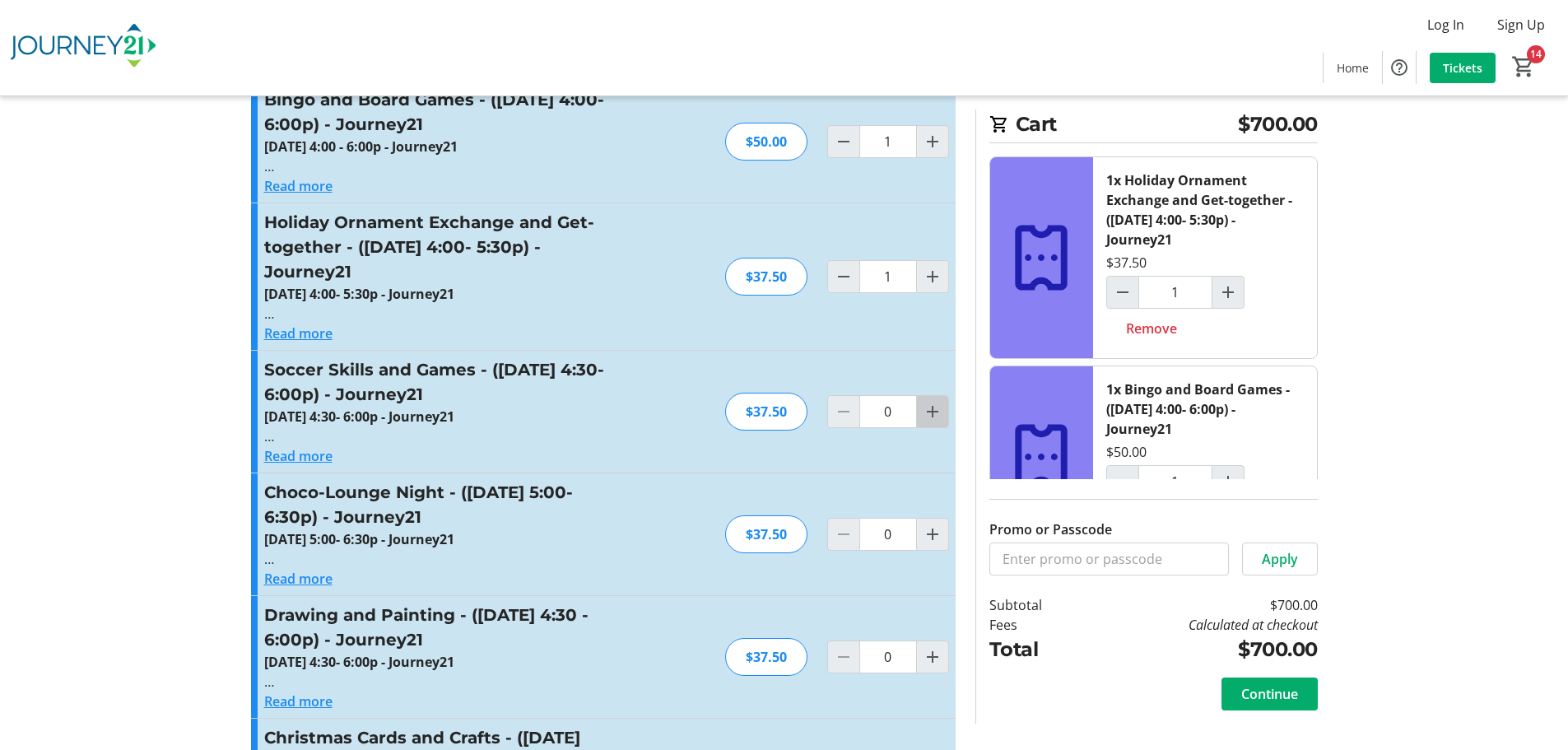
click at [931, 402] on mat-icon "Increment by one" at bounding box center [933, 412] width 20 height 20
type input "1"
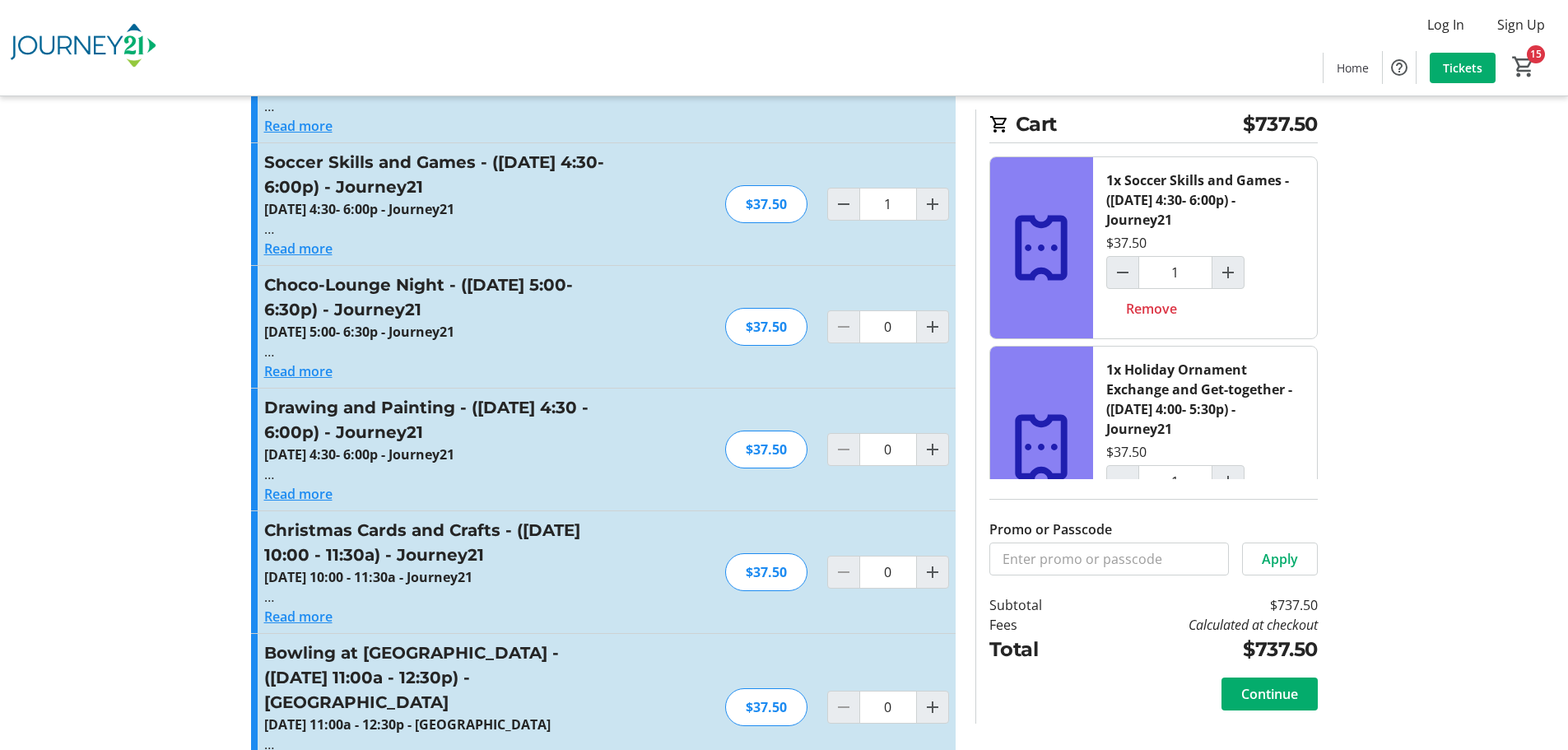
scroll to position [5518, 0]
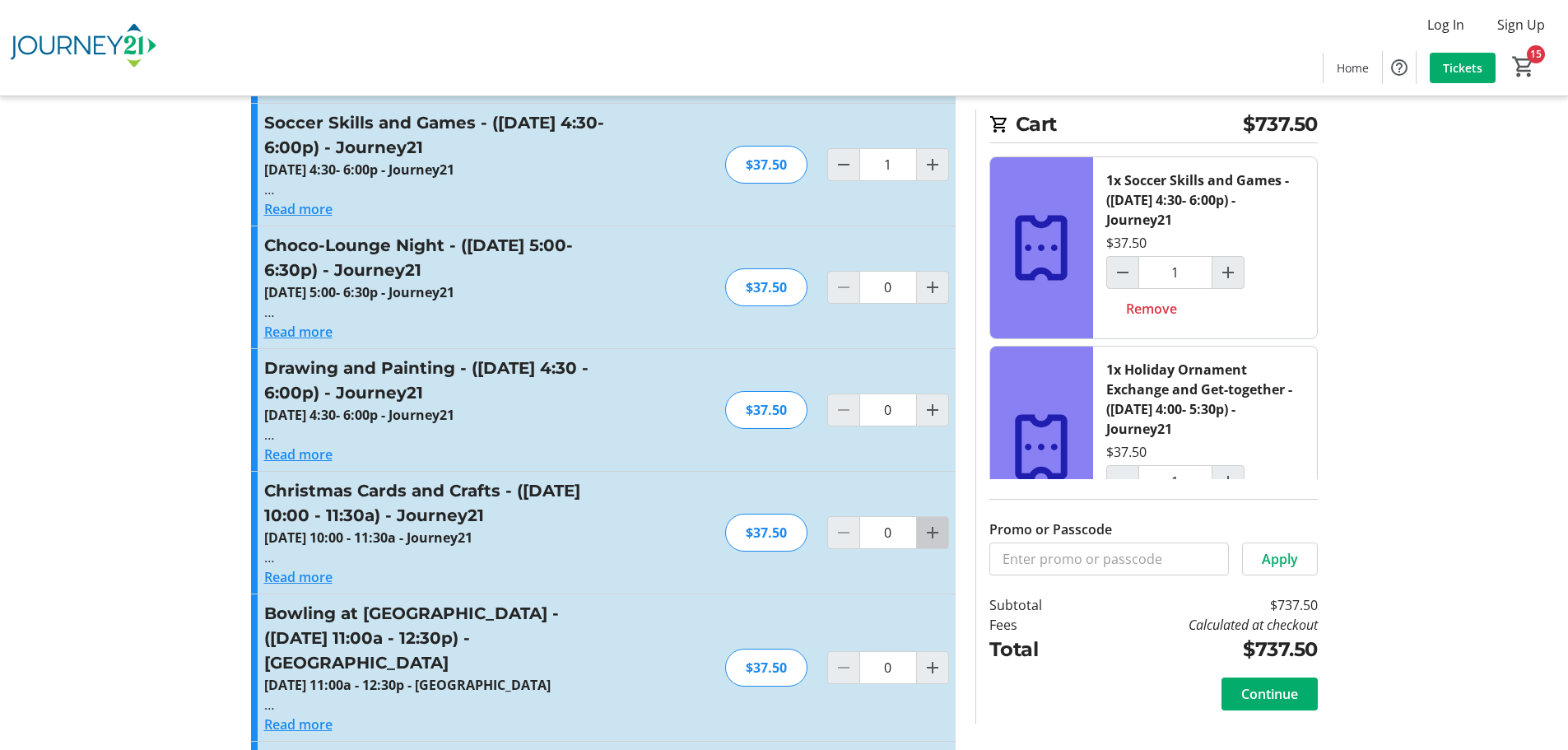
click at [933, 523] on mat-icon "Increment by one" at bounding box center [933, 533] width 20 height 20
type input "1"
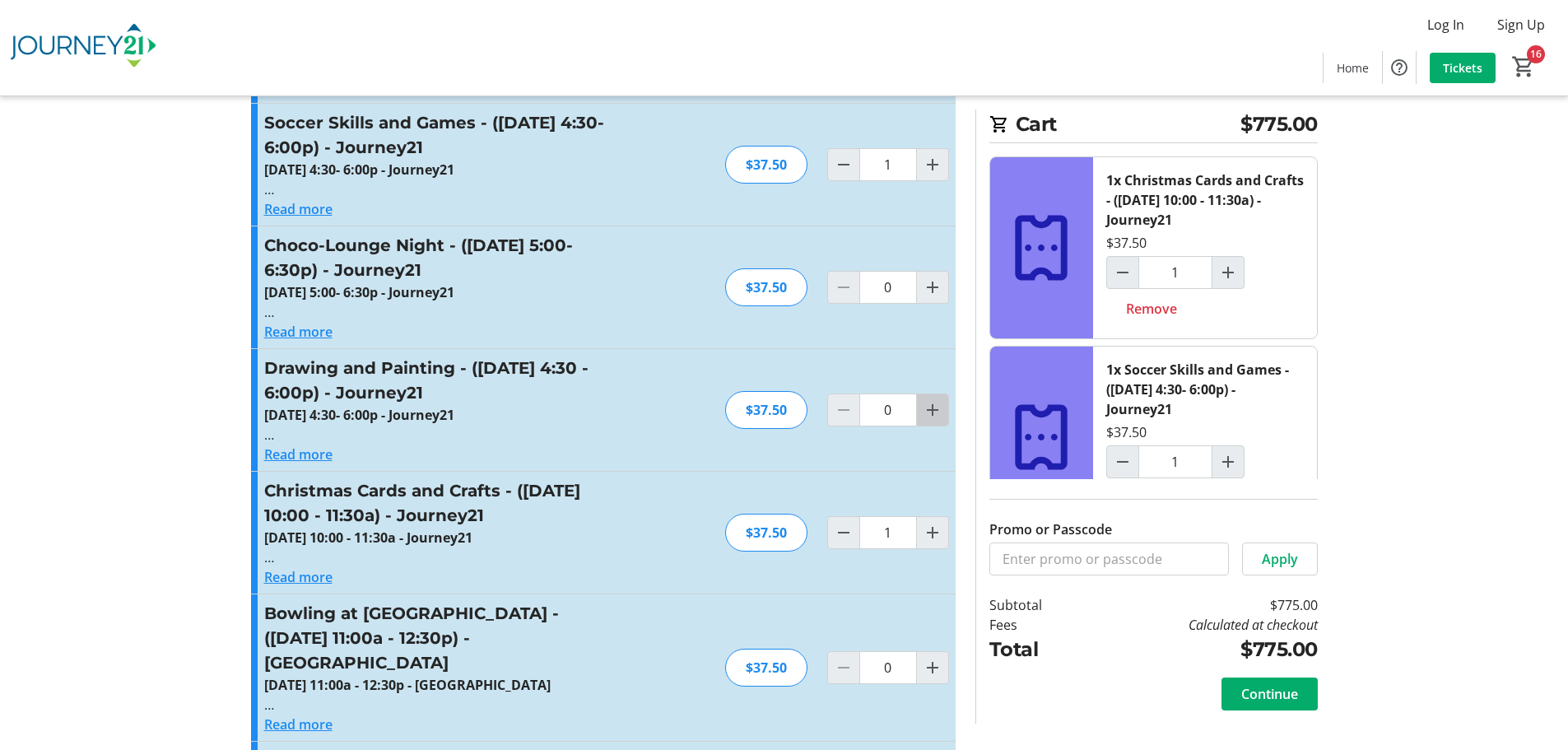
click at [933, 400] on mat-icon "Increment by one" at bounding box center [933, 410] width 20 height 20
type input "1"
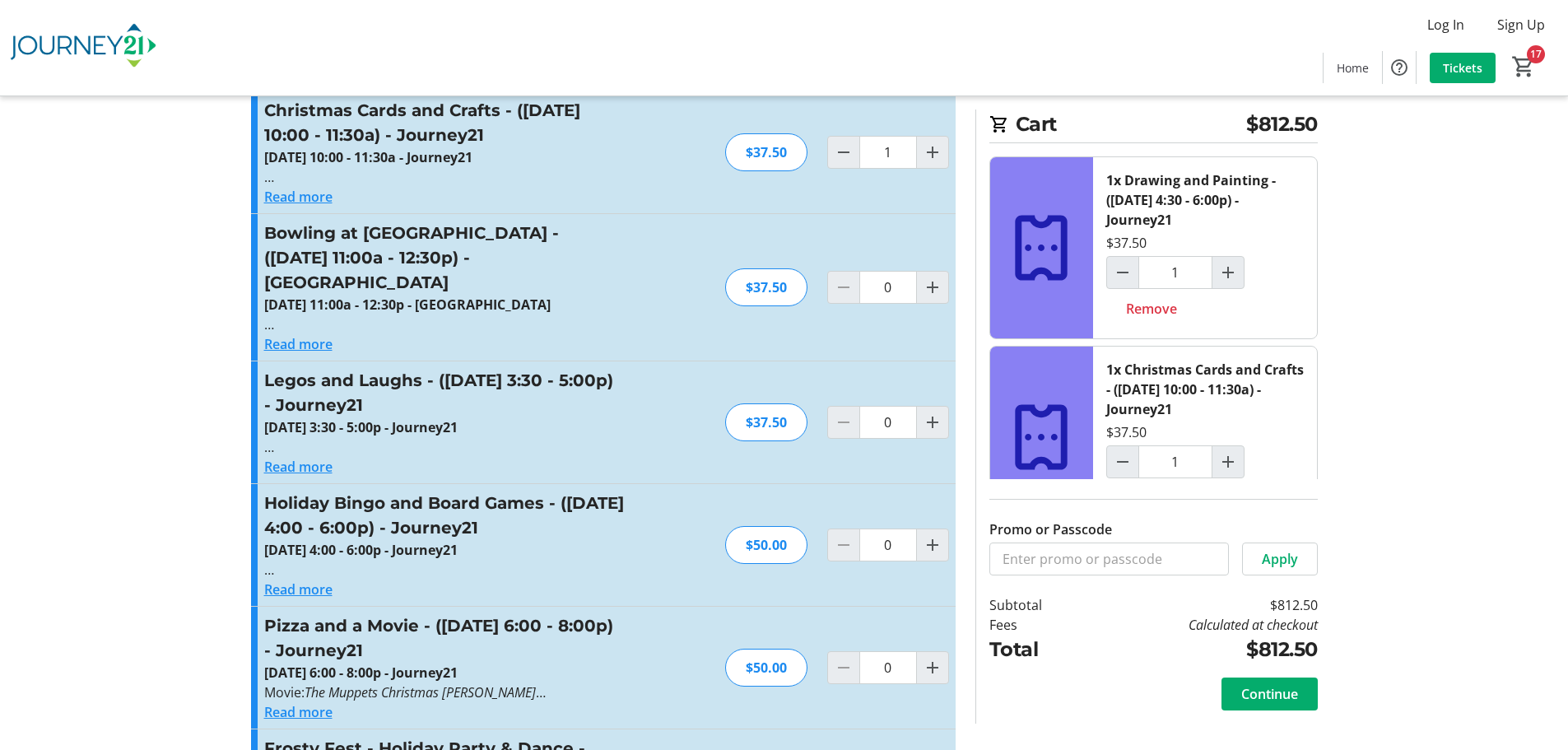
scroll to position [5920, 0]
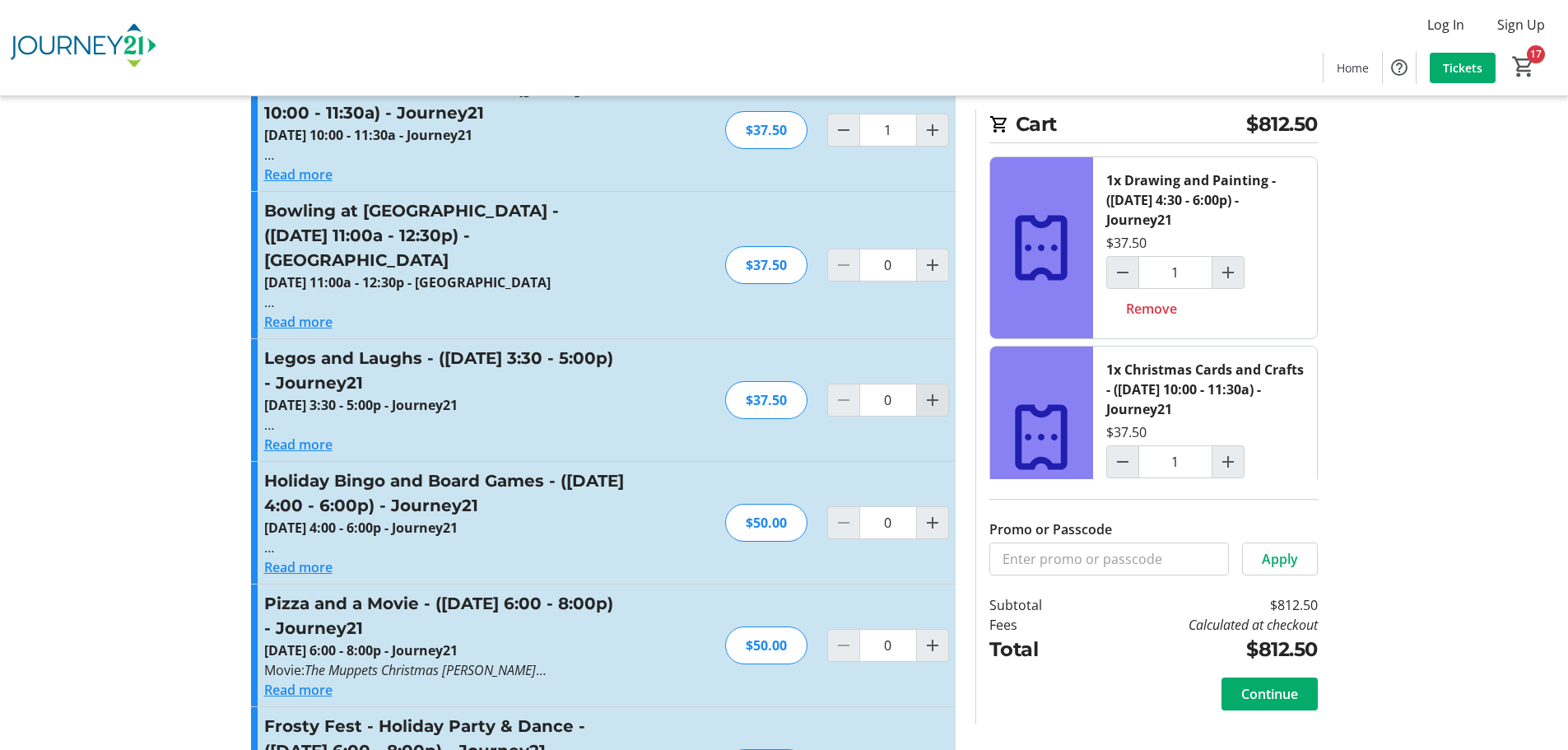
click at [932, 391] on mat-icon "Increment by one" at bounding box center [933, 400] width 20 height 20
type input "1"
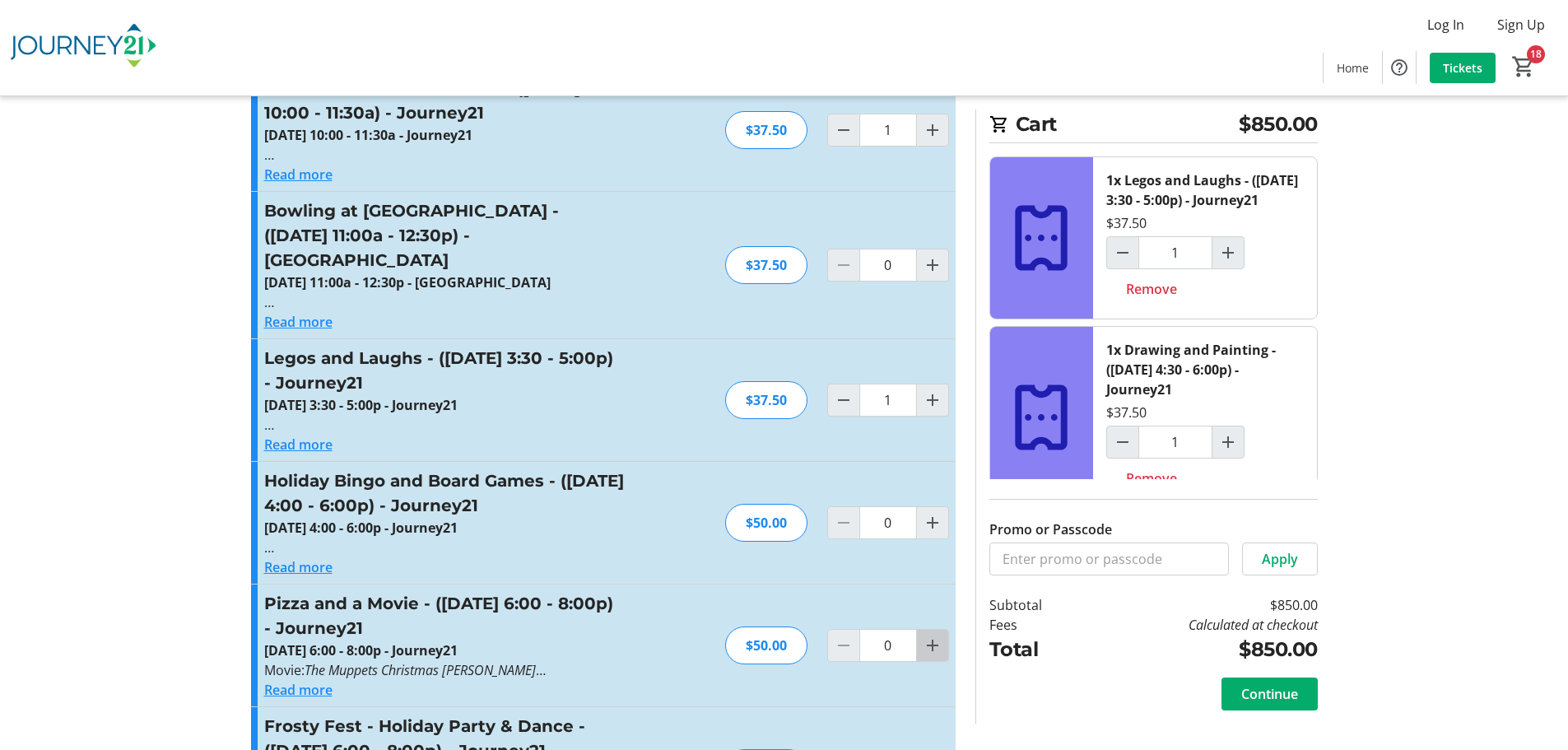
click at [923, 636] on mat-icon "Increment by one" at bounding box center [933, 645] width 20 height 20
type input "1"
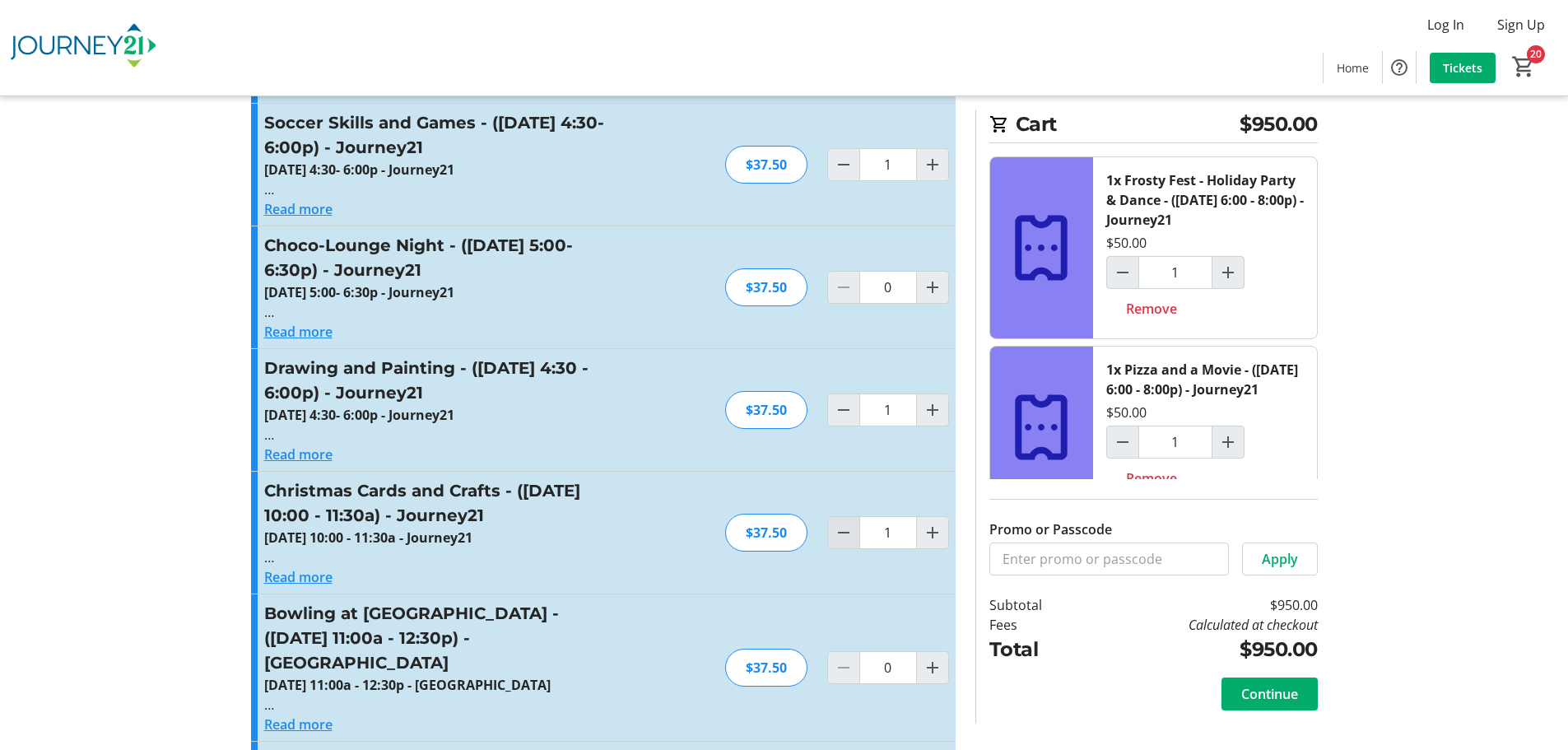
scroll to position [5508, 0]
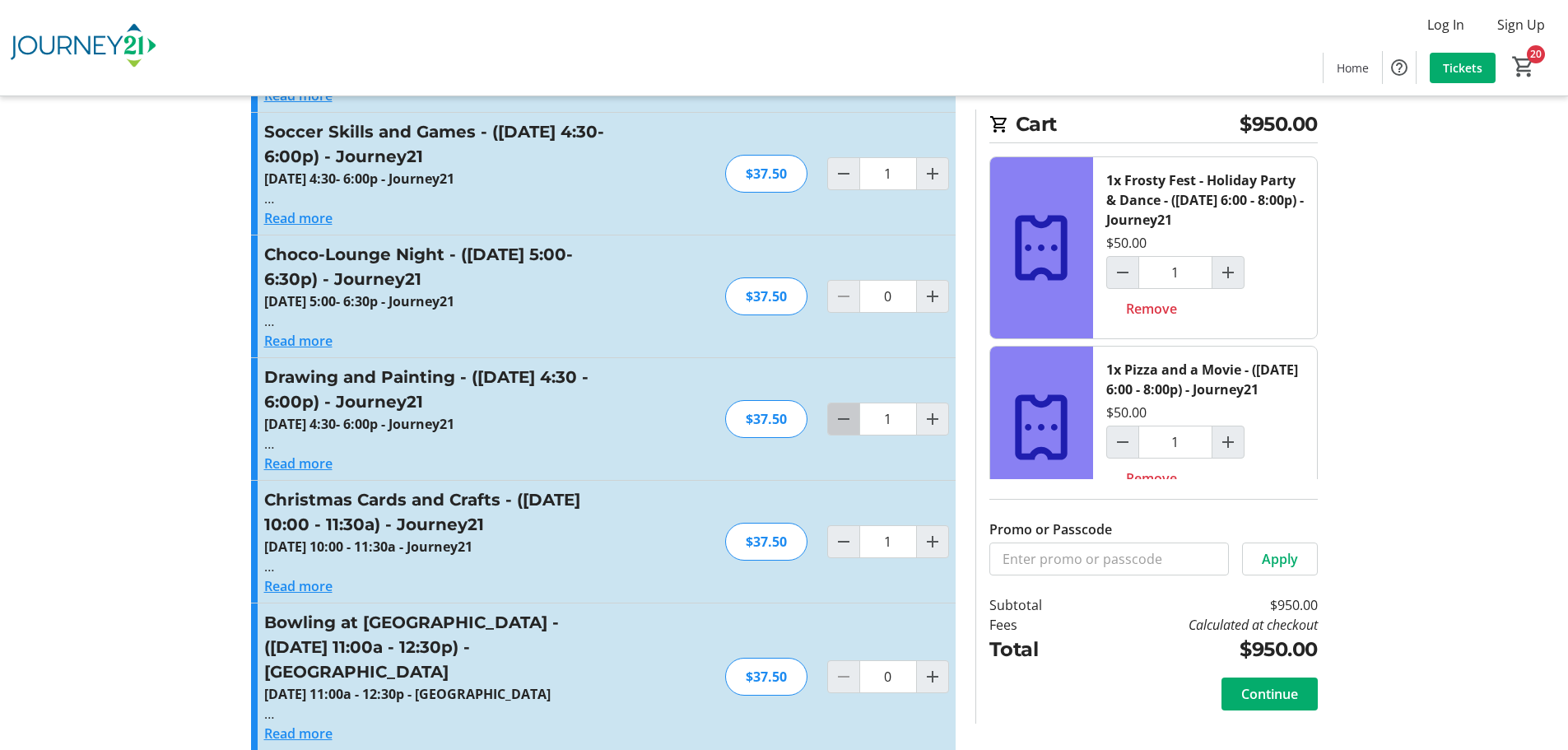
click at [843, 409] on mat-icon "Decrement by one" at bounding box center [844, 419] width 20 height 20
type input "0"
click at [838, 532] on mat-icon "Decrement by one" at bounding box center [844, 542] width 20 height 20
type input "0"
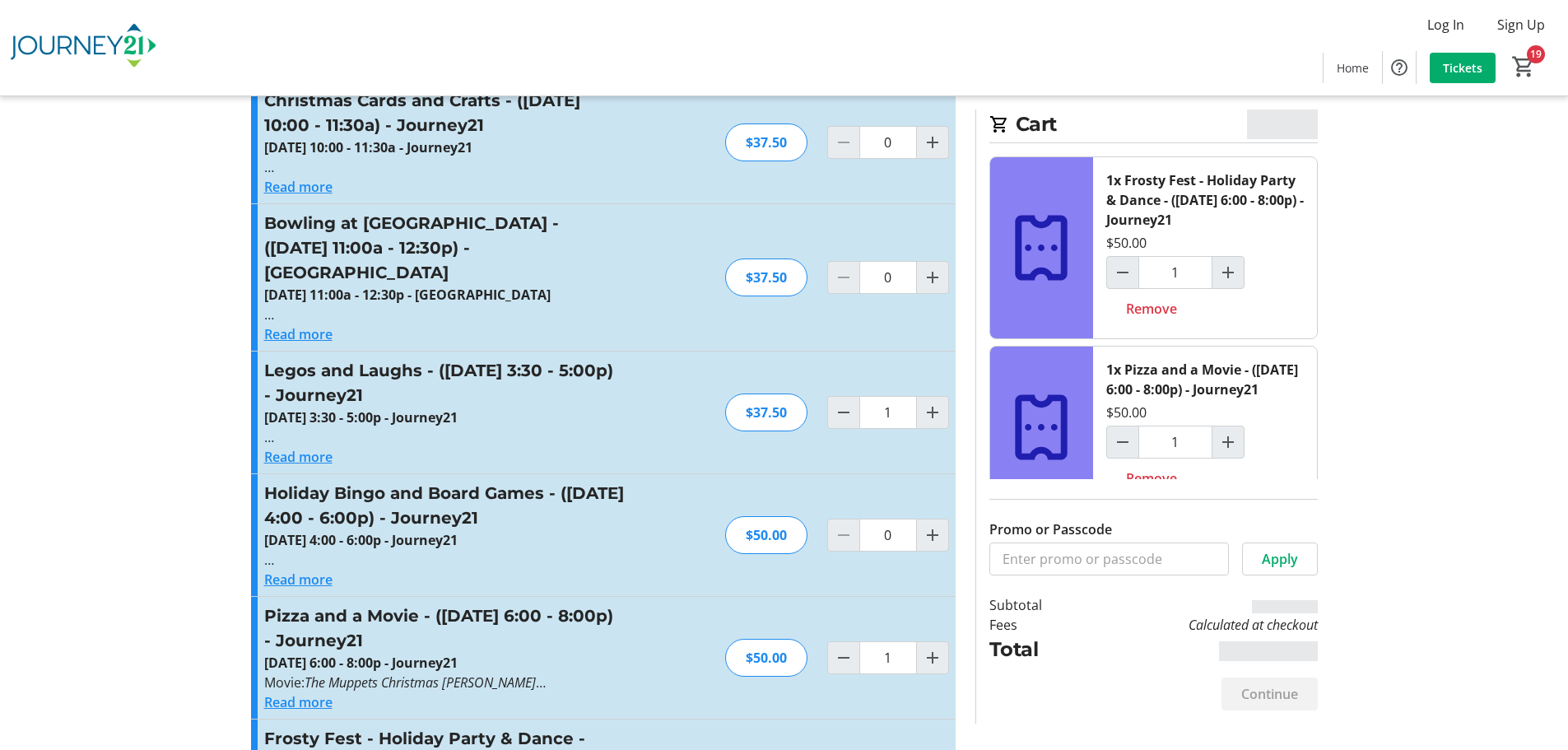
scroll to position [5920, 0]
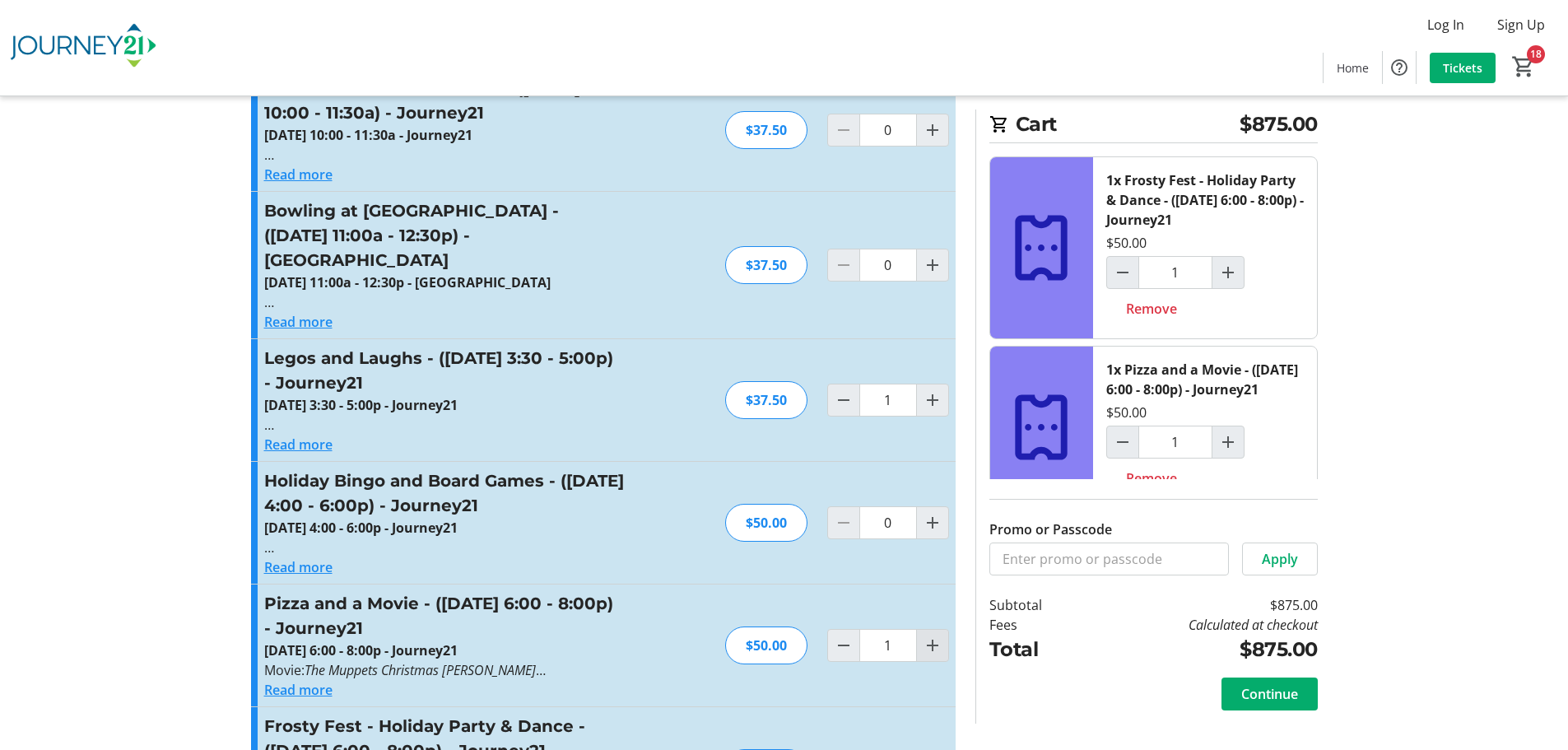
click at [923, 636] on mat-icon "Increment by one" at bounding box center [933, 645] width 20 height 20
type input "2"
click at [840, 636] on mat-icon "Decrement by one" at bounding box center [844, 645] width 20 height 20
type input "1"
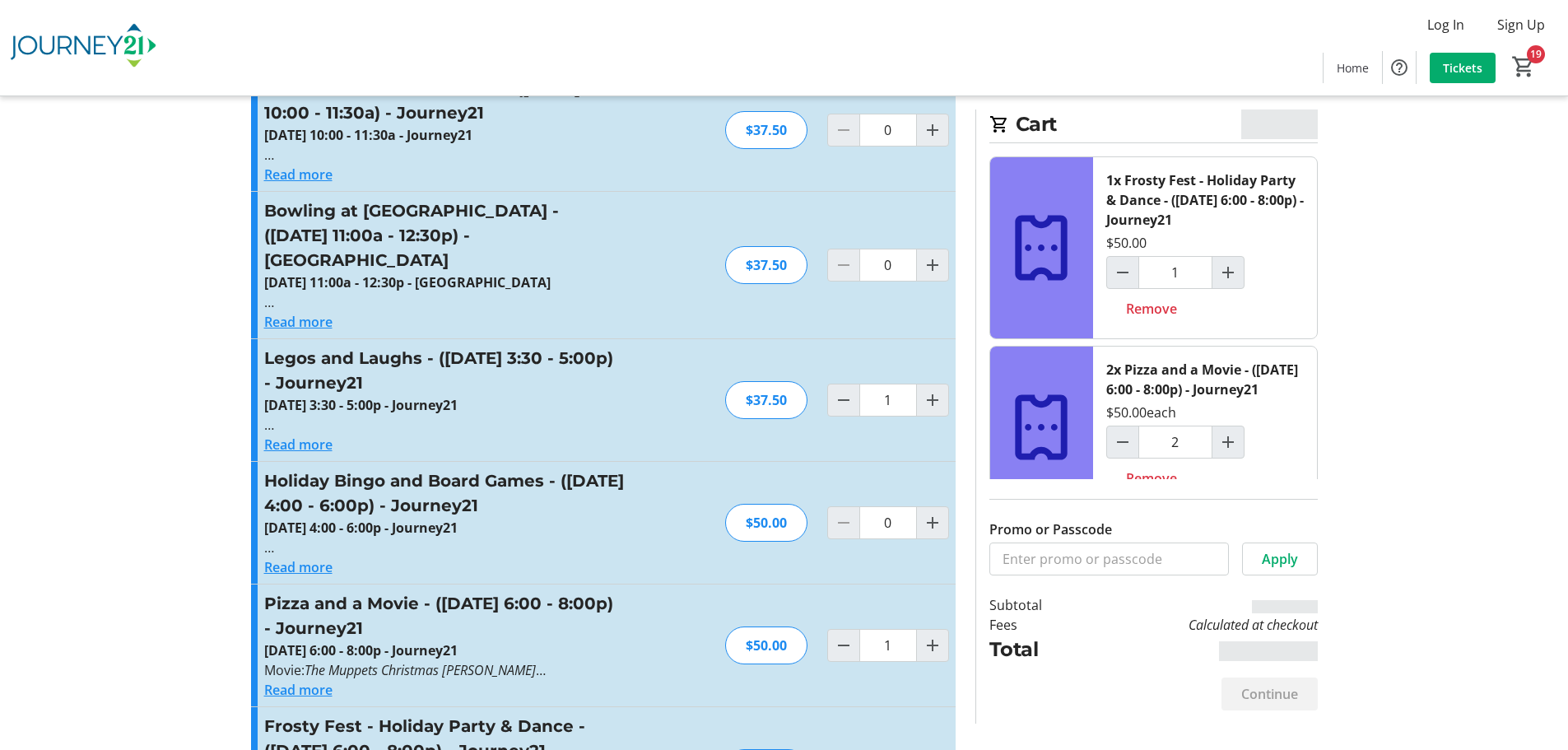
type input "1"
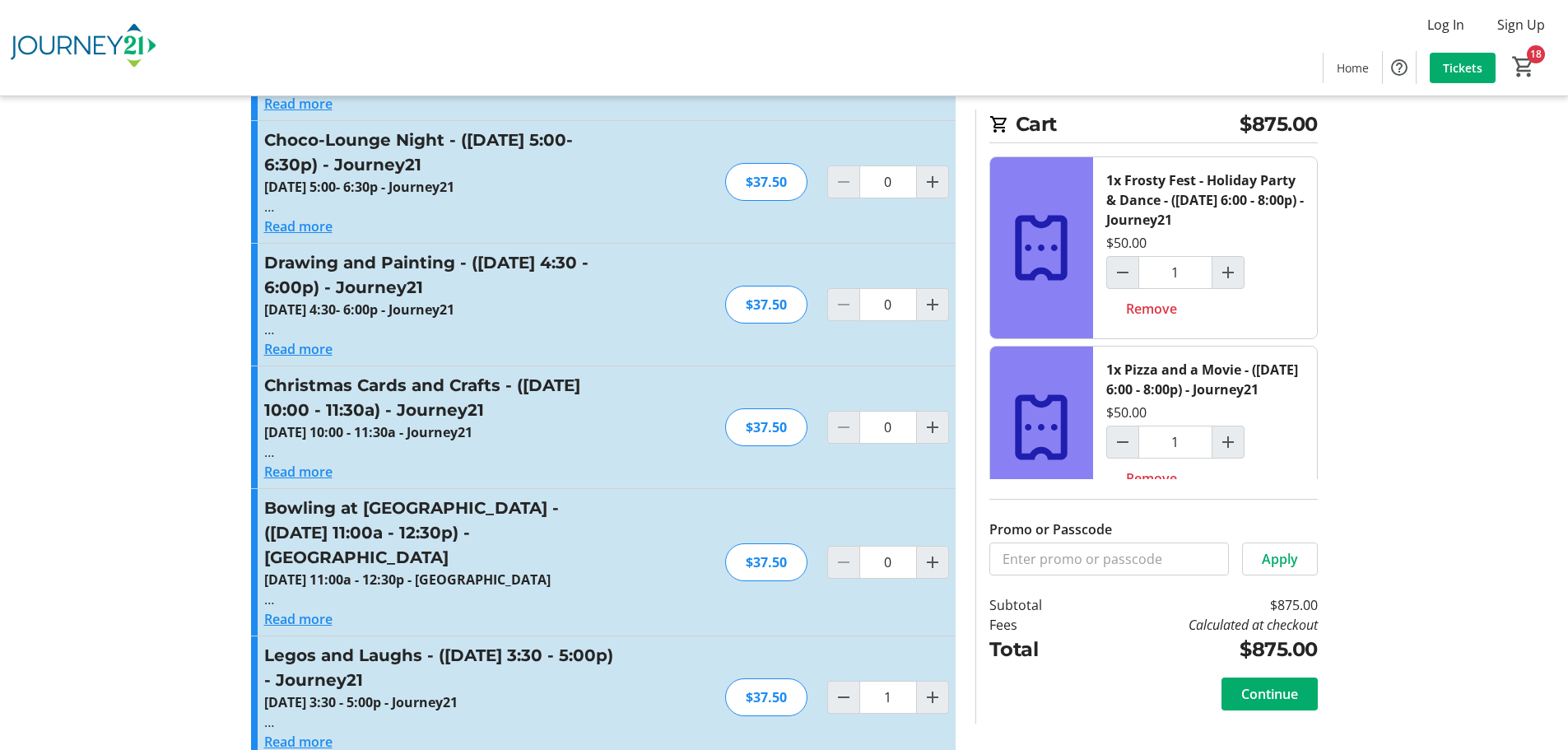
scroll to position [5673, 0]
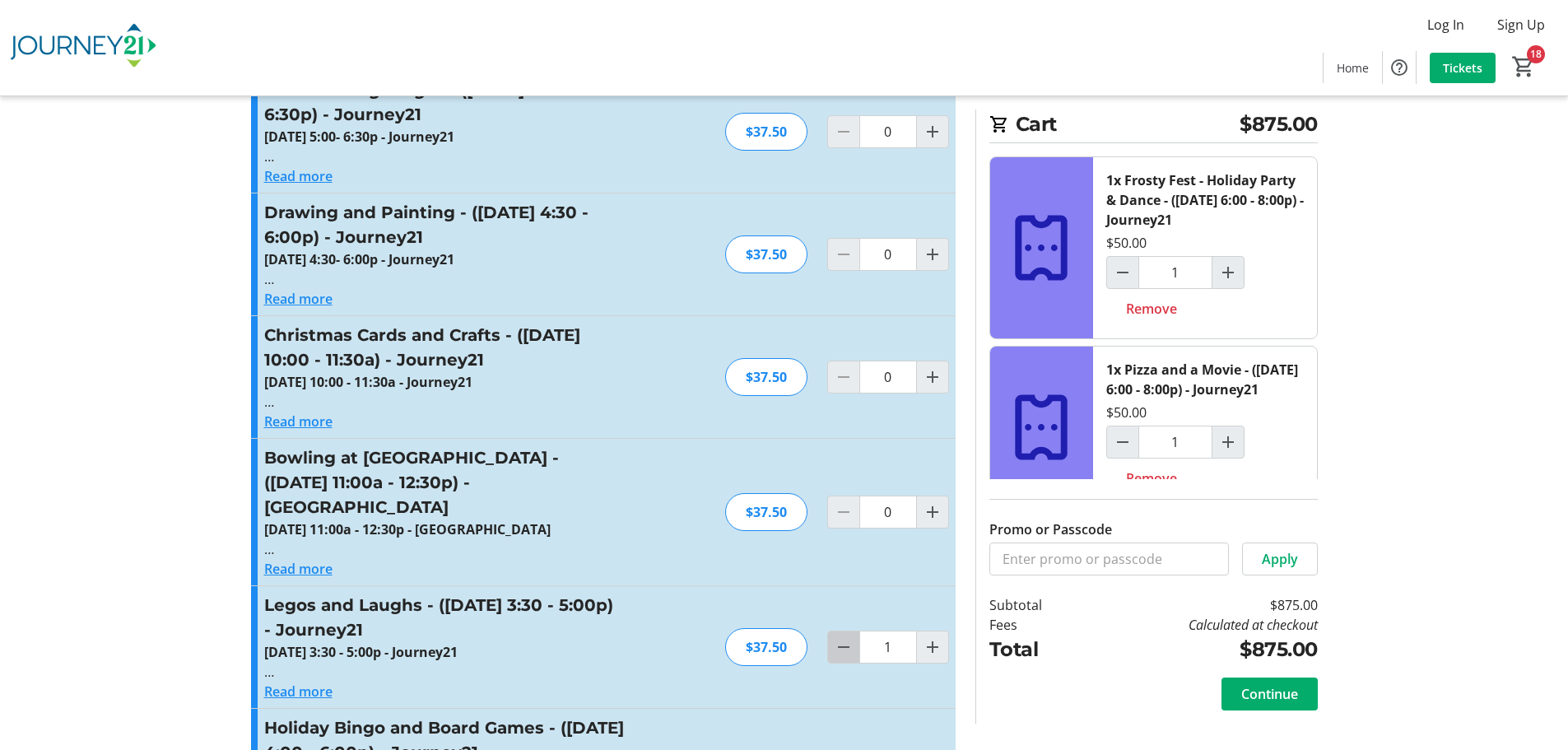
click at [838, 638] on mat-icon "Decrement by one" at bounding box center [844, 647] width 20 height 20
type input "0"
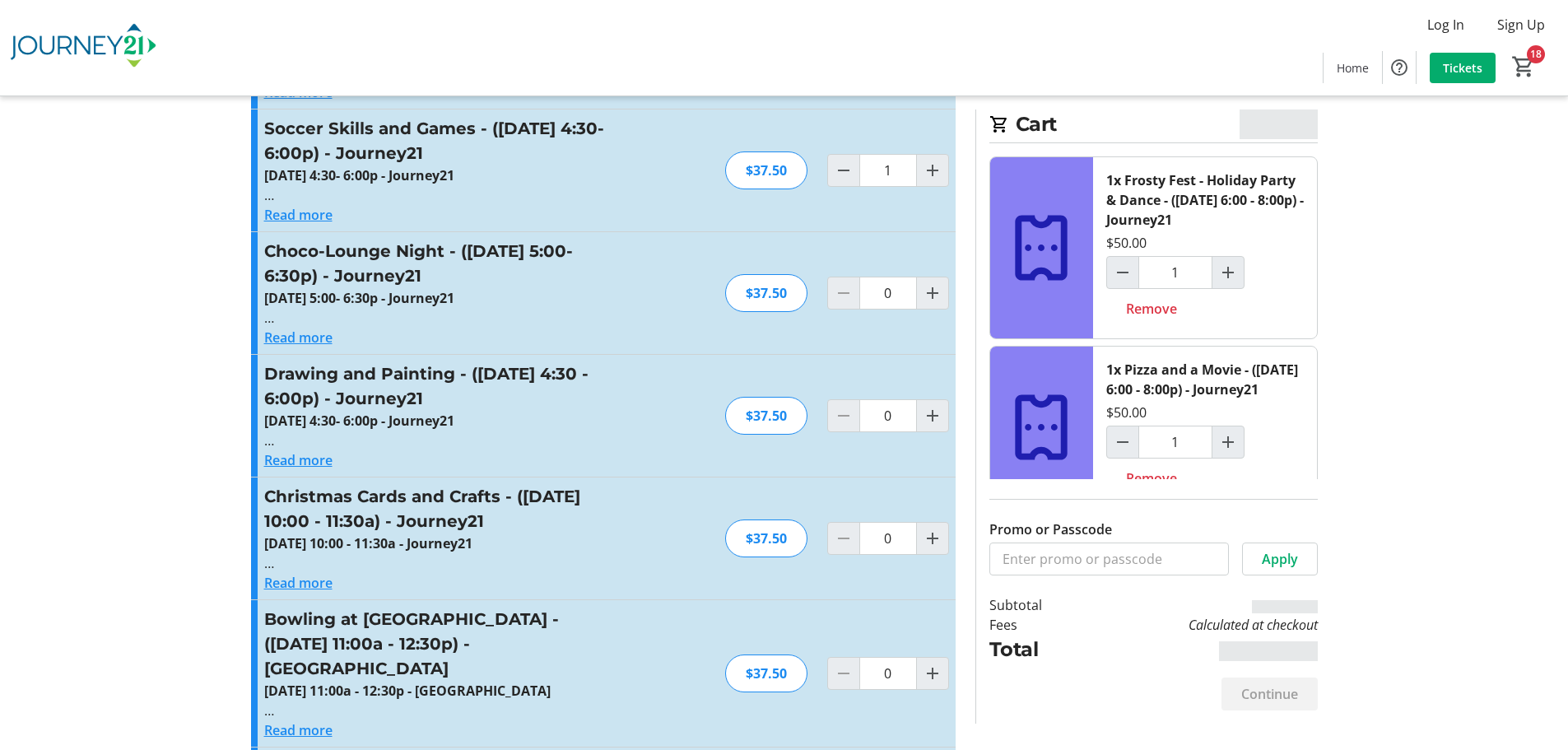
scroll to position [5426, 0]
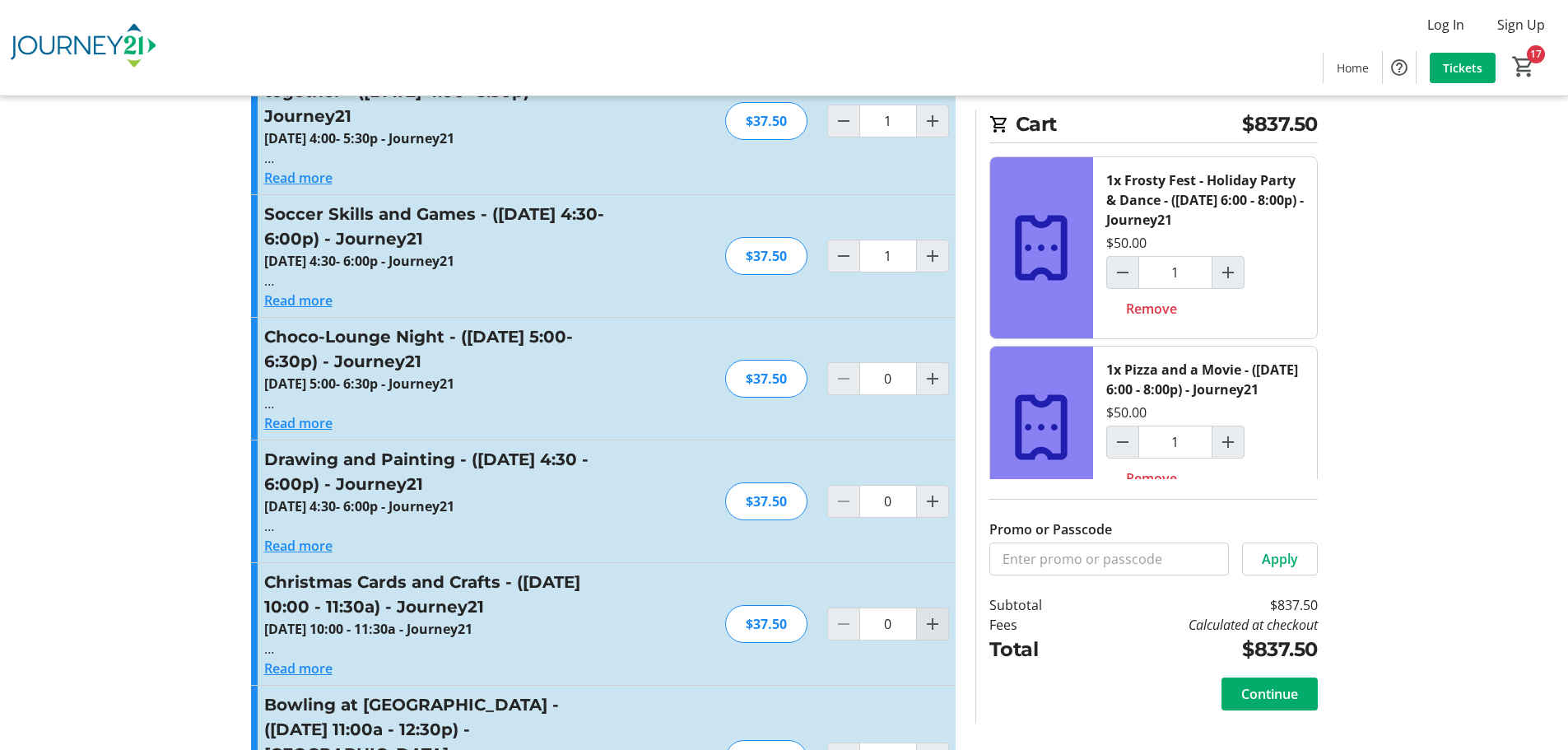
click at [930, 614] on mat-icon "Increment by one" at bounding box center [933, 624] width 20 height 20
type input "1"
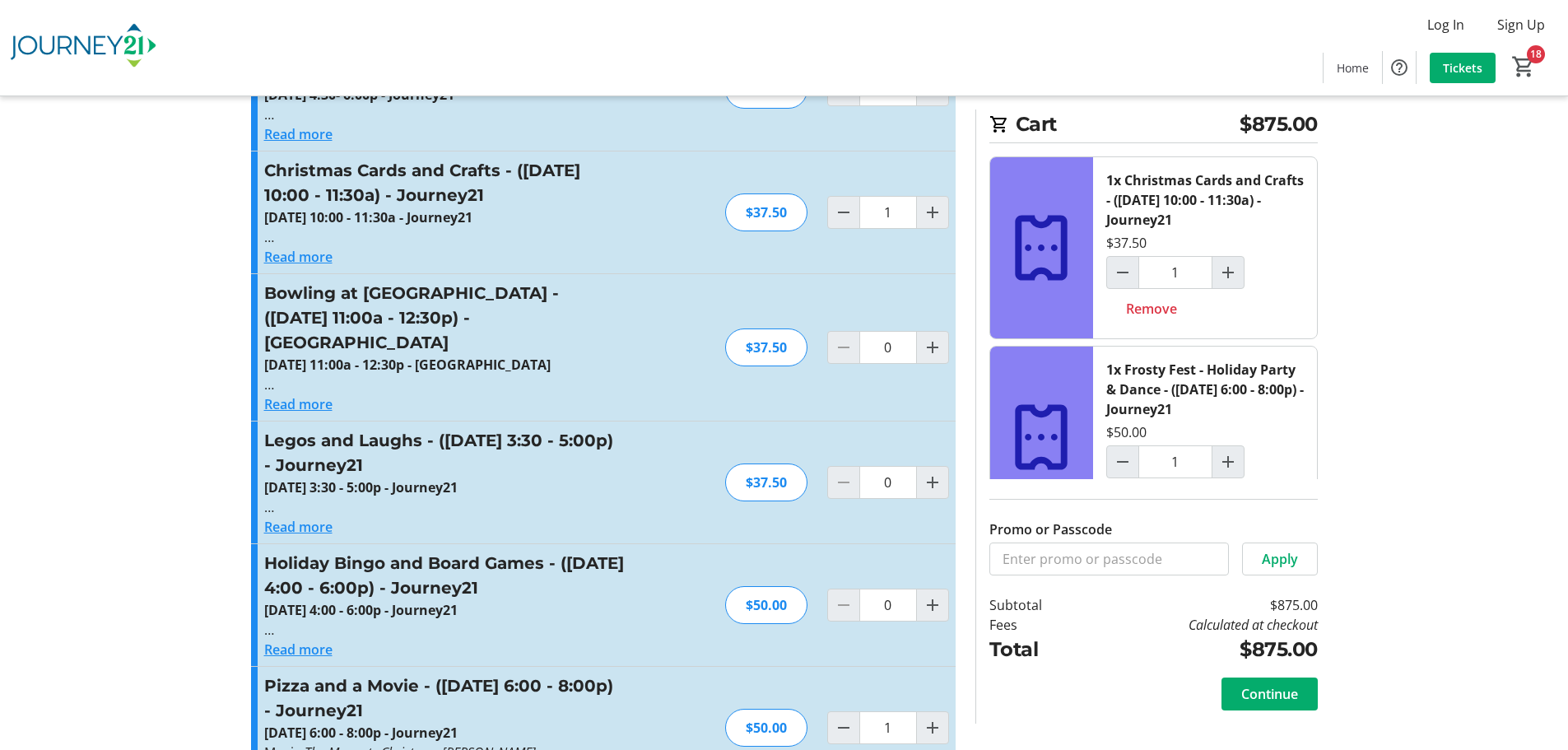
scroll to position [5920, 0]
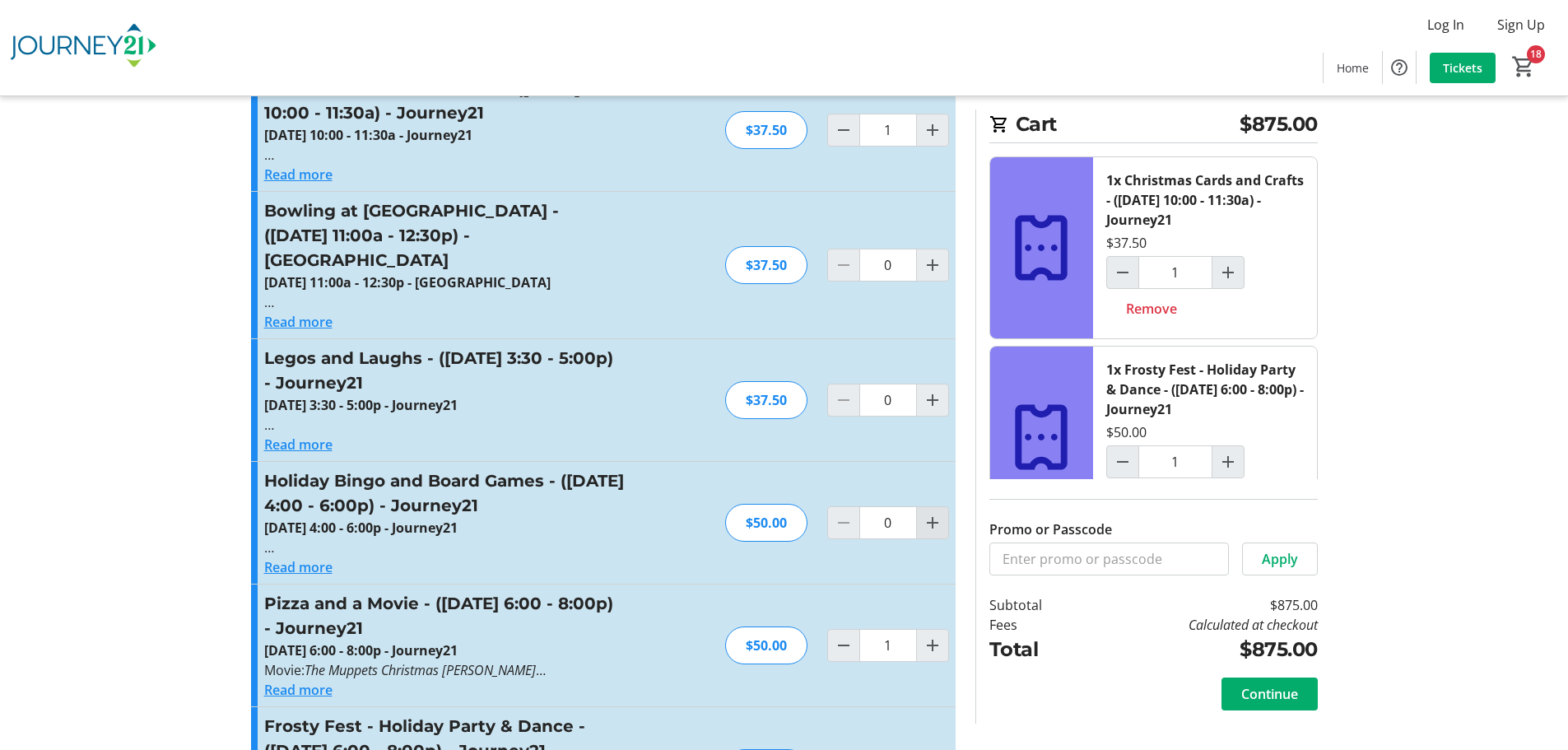
click at [934, 513] on mat-icon "Increment by one" at bounding box center [933, 522] width 20 height 20
type input "1"
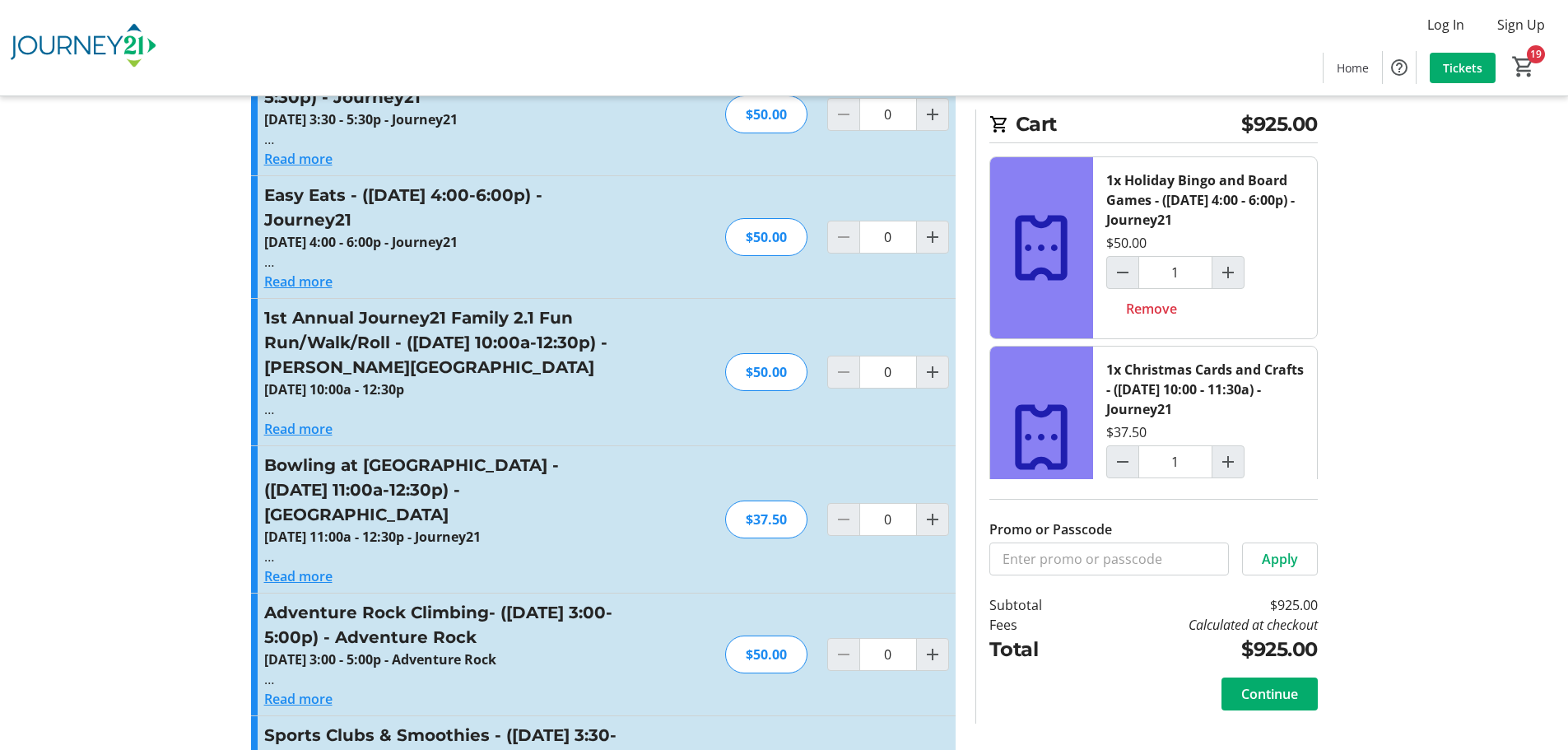
scroll to position [247, 0]
click at [1101, 558] on input "Promo or Passcode" at bounding box center [1109, 559] width 240 height 33
type input "CLTS"
click at [1282, 556] on span "Apply" at bounding box center [1280, 559] width 37 height 20
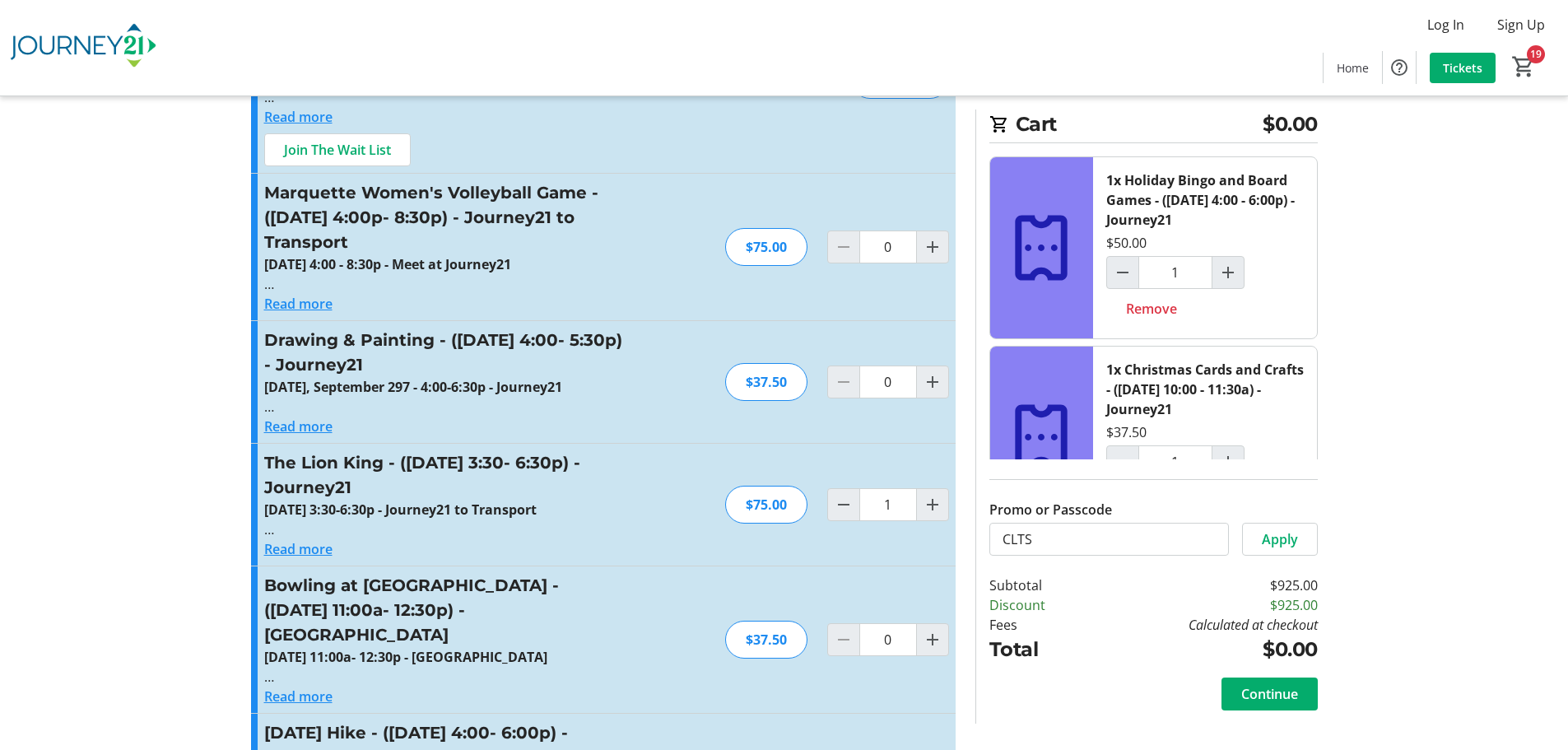
scroll to position [2059, 0]
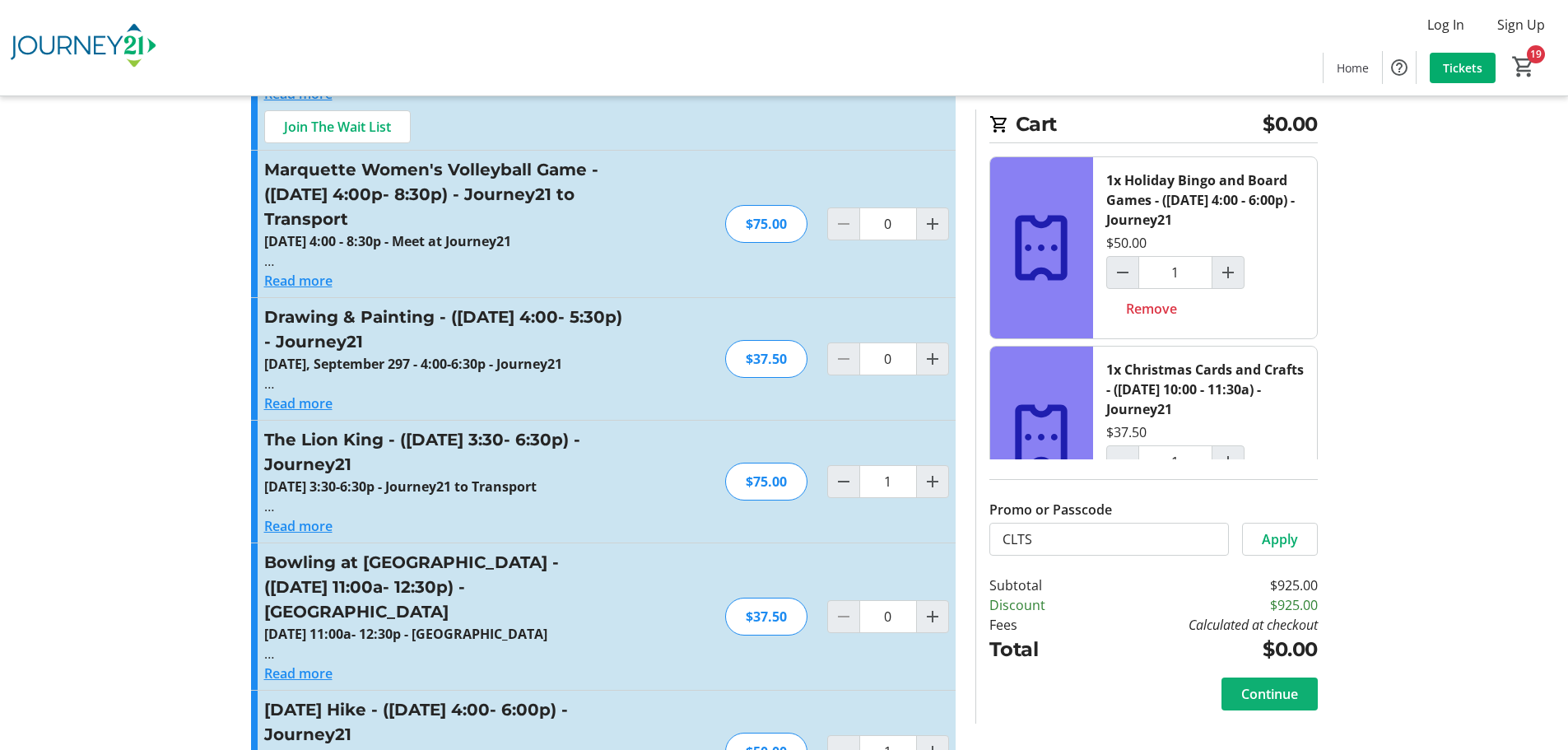
click at [1277, 699] on span "Continue" at bounding box center [1269, 694] width 57 height 20
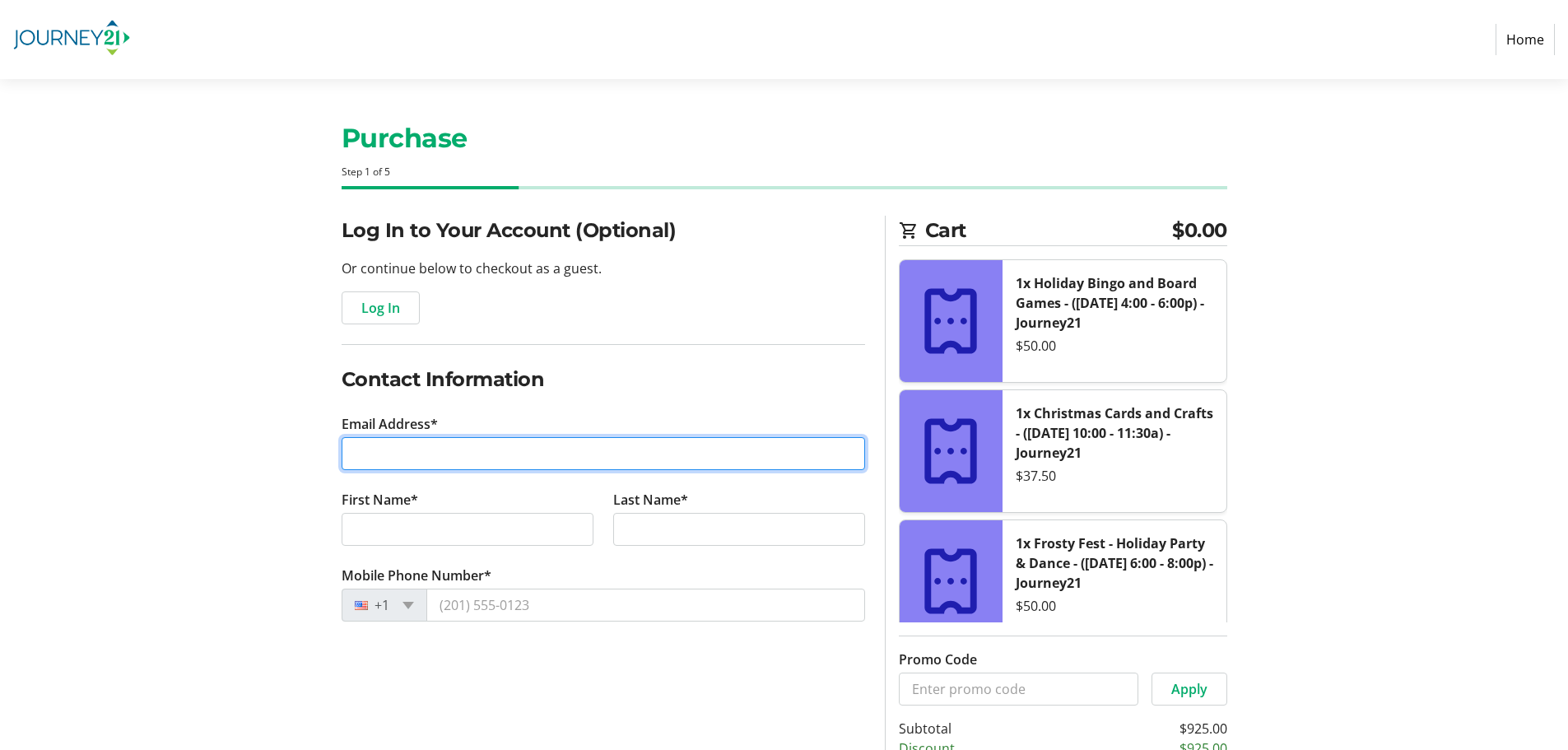
click at [466, 451] on input "Email Address*" at bounding box center [603, 453] width 524 height 33
type input "[EMAIL_ADDRESS][DOMAIN_NAME]"
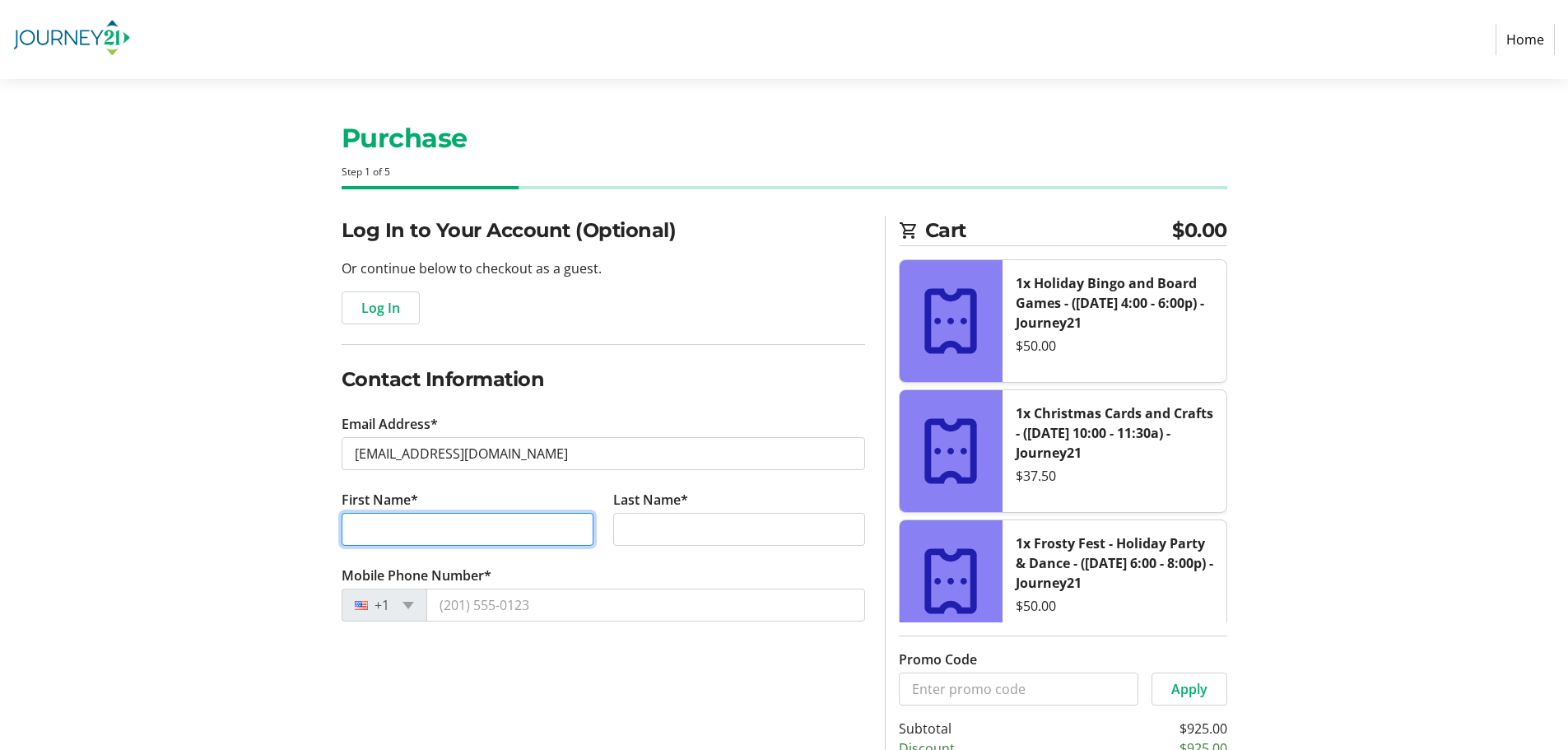
click at [456, 532] on input "First Name*" at bounding box center [467, 529] width 252 height 33
type input "[PERSON_NAME]"
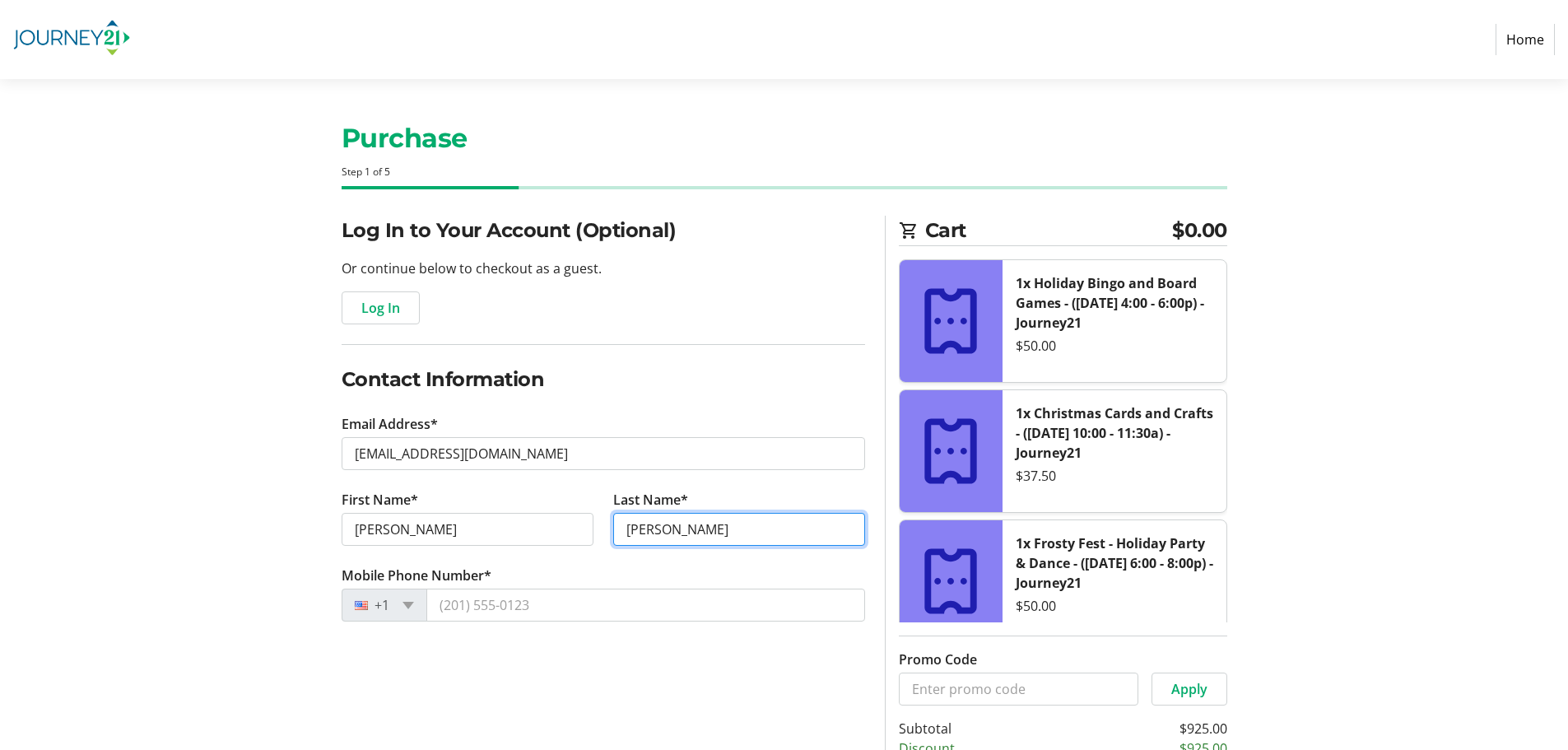
type input "[PERSON_NAME]"
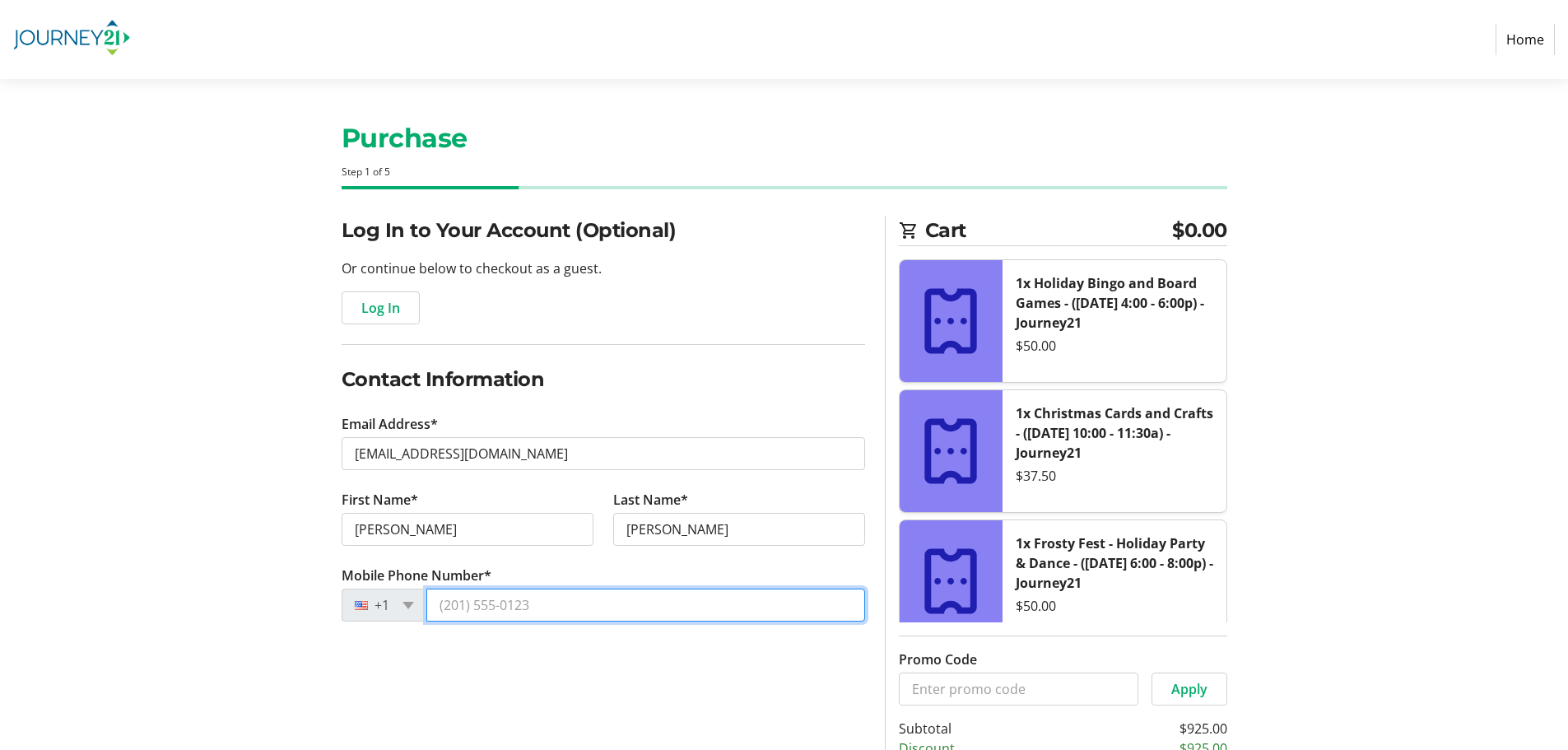
click at [512, 602] on input "Mobile Phone Number*" at bounding box center [645, 605] width 438 height 33
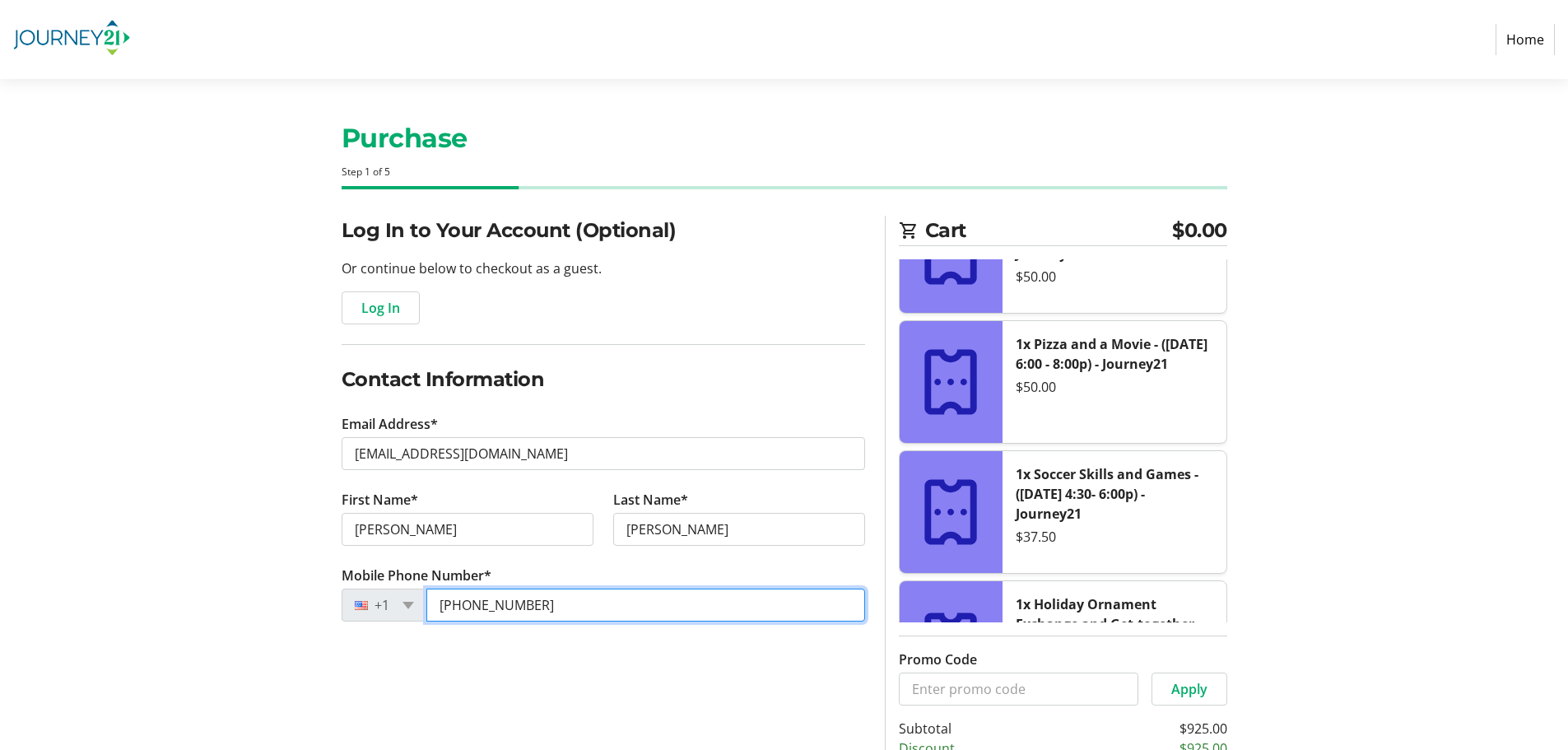
scroll to position [124, 0]
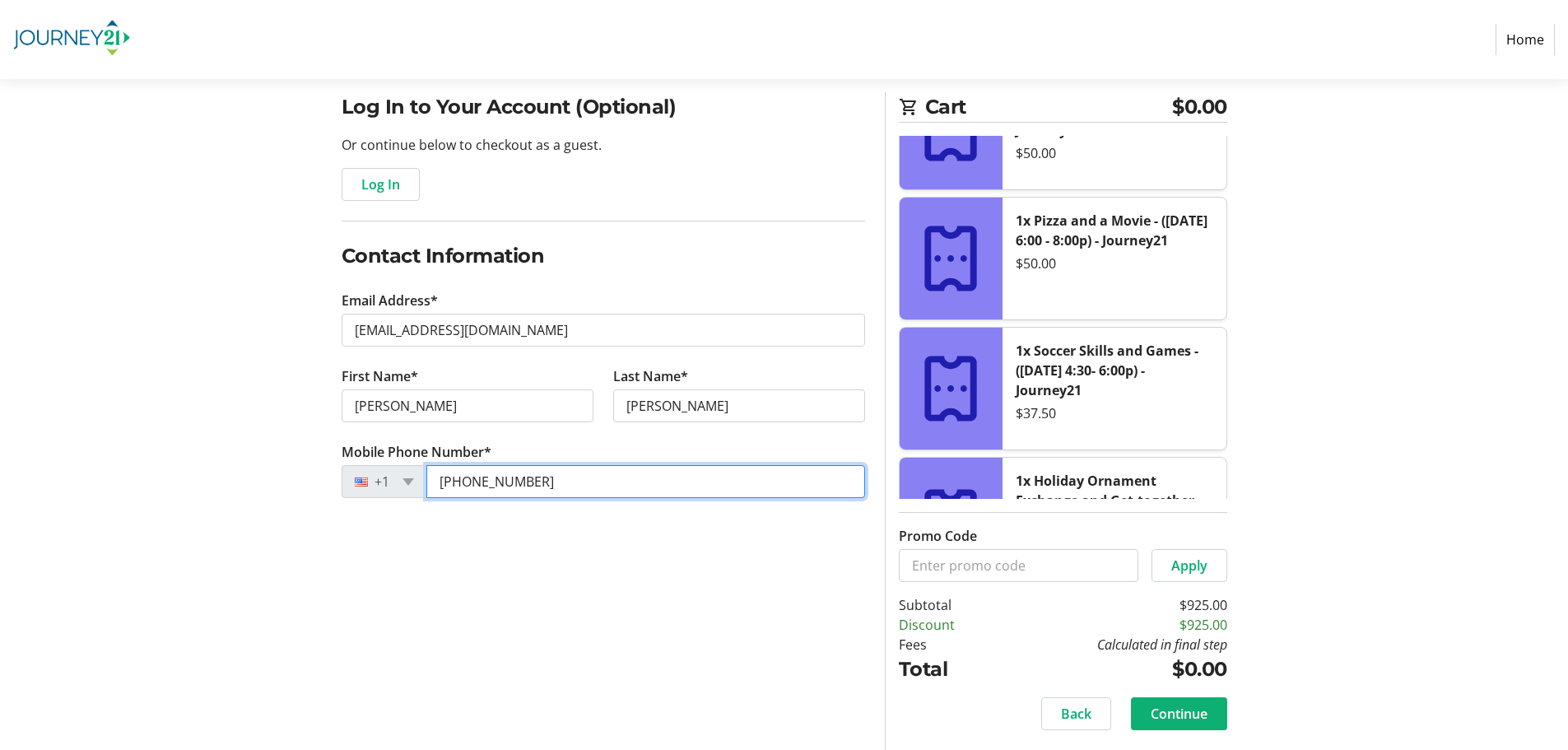
type input "[PHONE_NUMBER]"
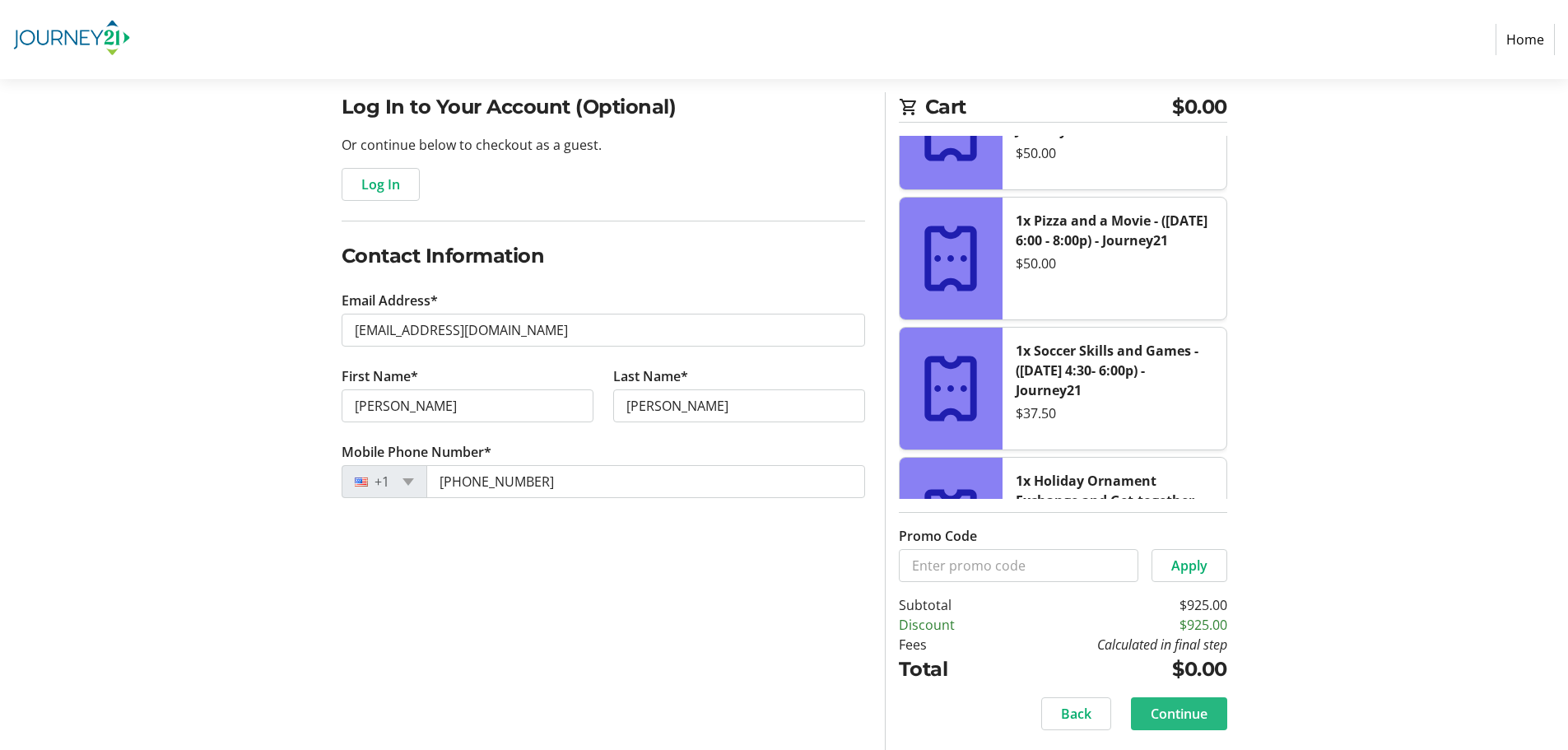
click at [1185, 717] on span "Continue" at bounding box center [1178, 713] width 57 height 20
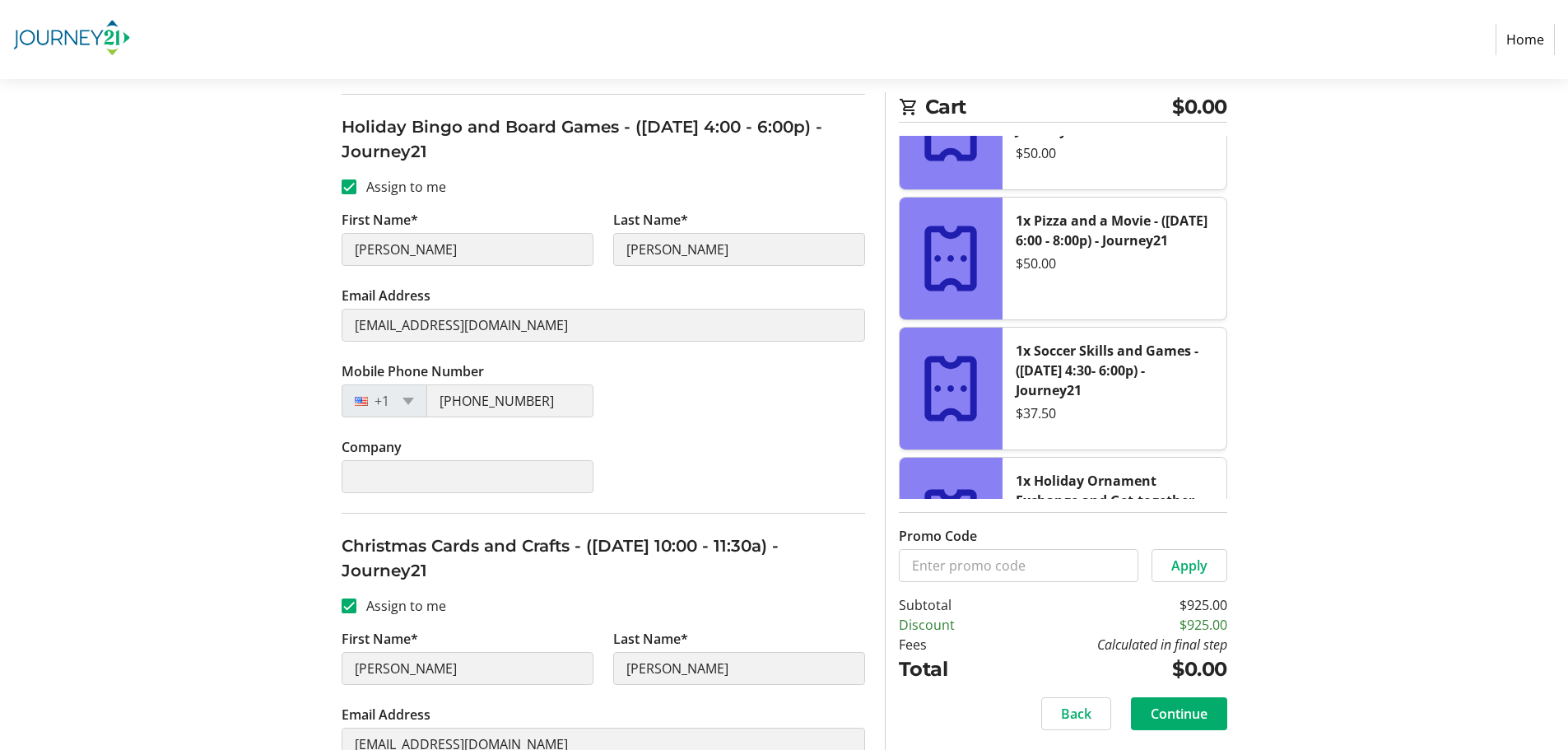
scroll to position [412, 0]
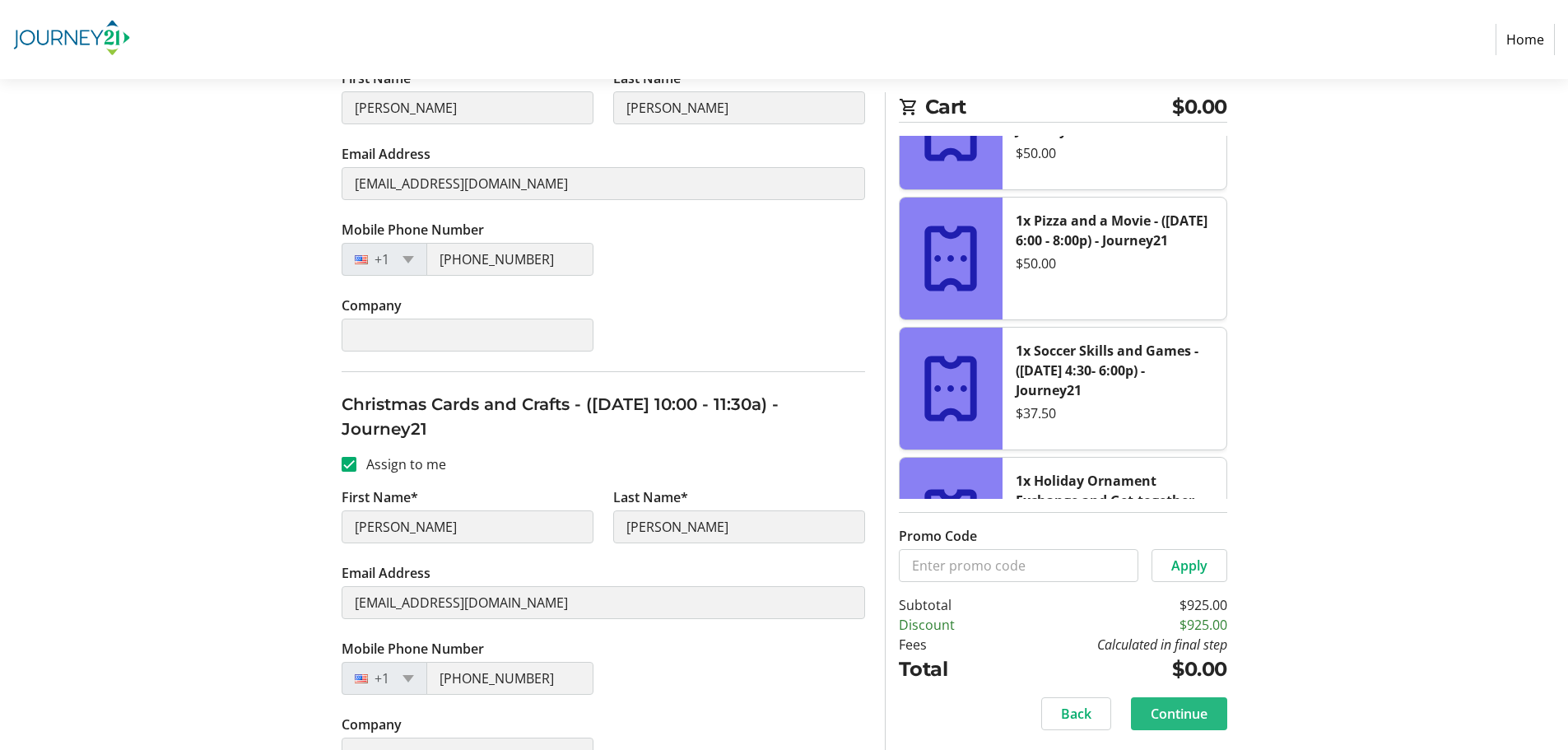
click at [1189, 708] on span "Continue" at bounding box center [1178, 713] width 57 height 20
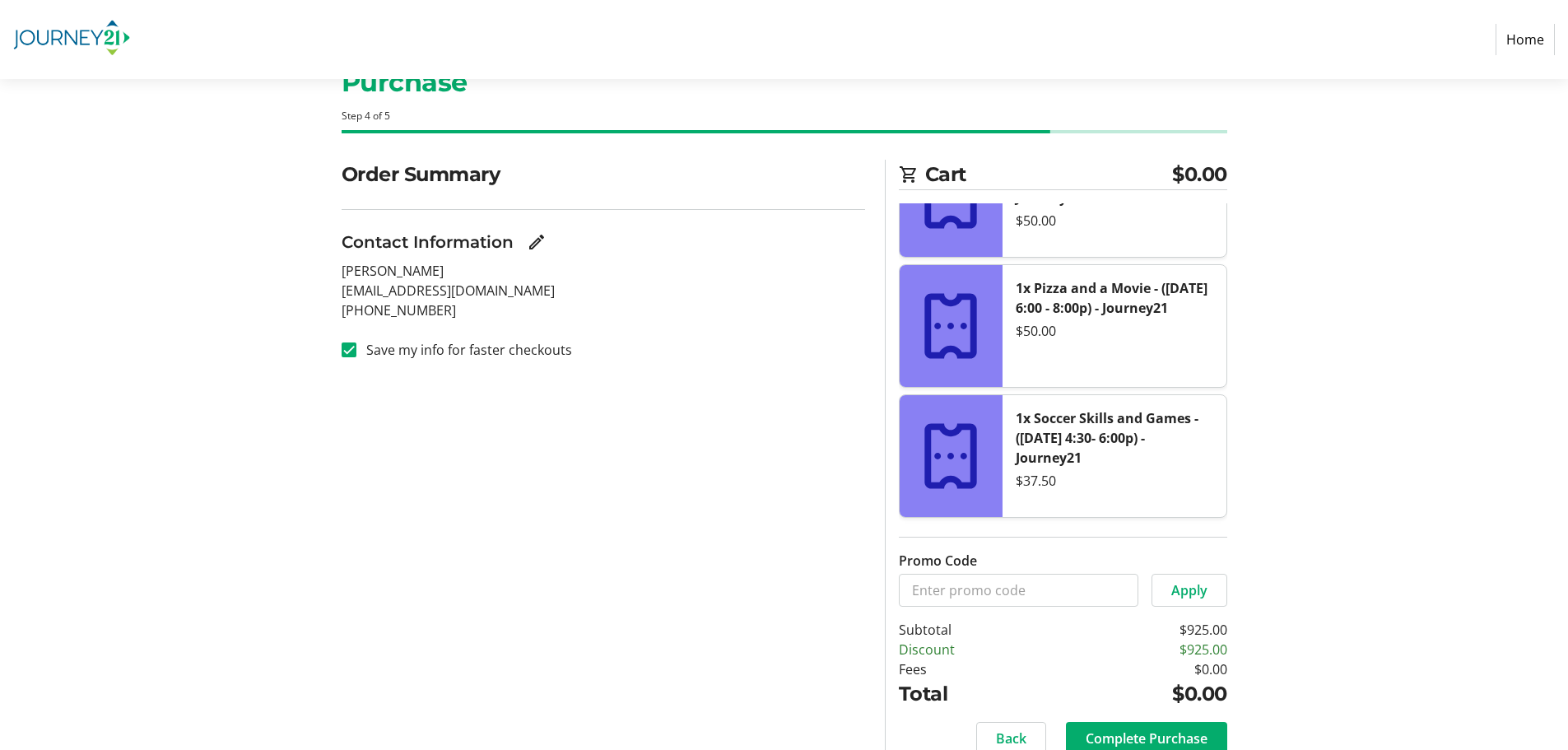
scroll to position [124, 0]
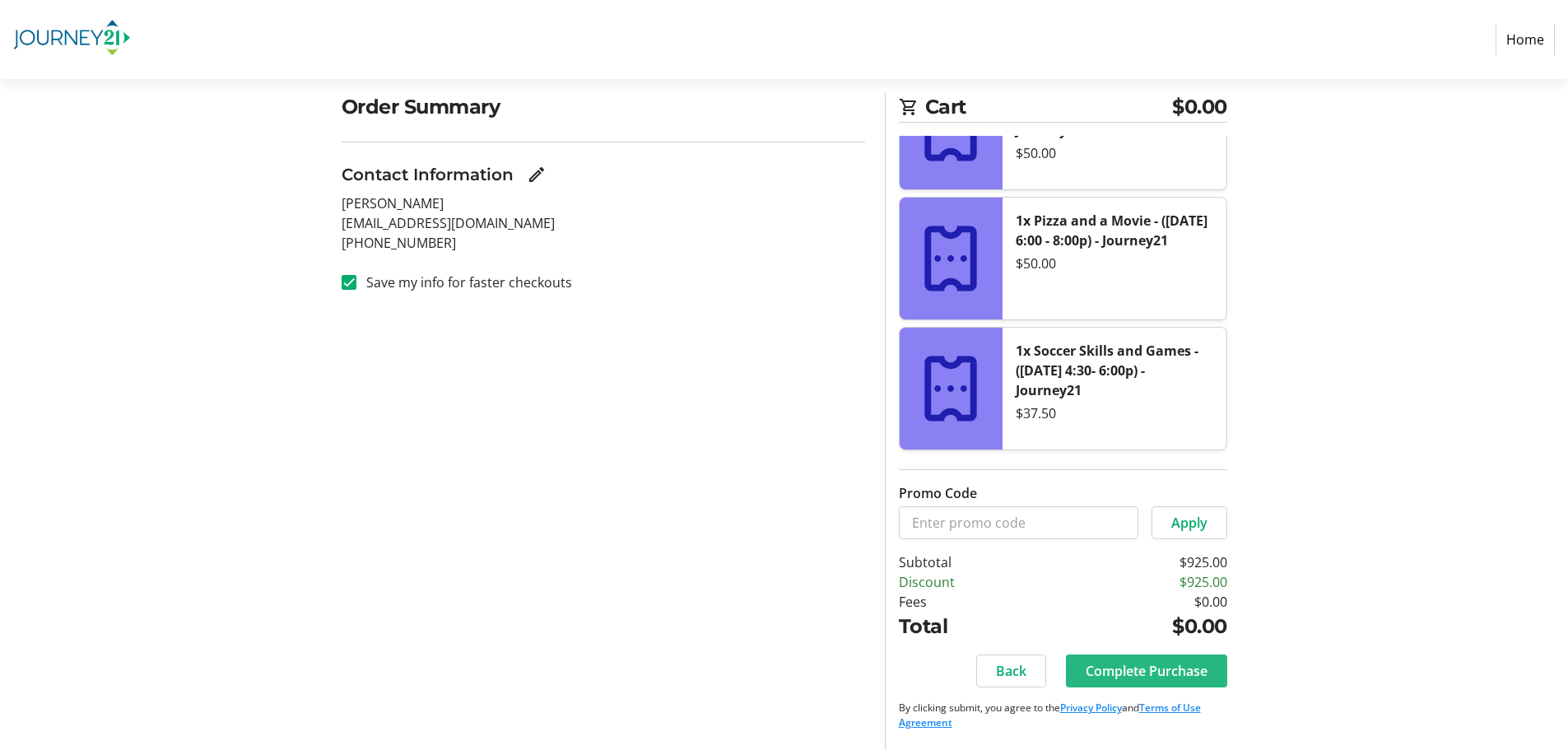
click at [1170, 674] on span "Complete Purchase" at bounding box center [1146, 671] width 122 height 20
